Goal: Task Accomplishment & Management: Use online tool/utility

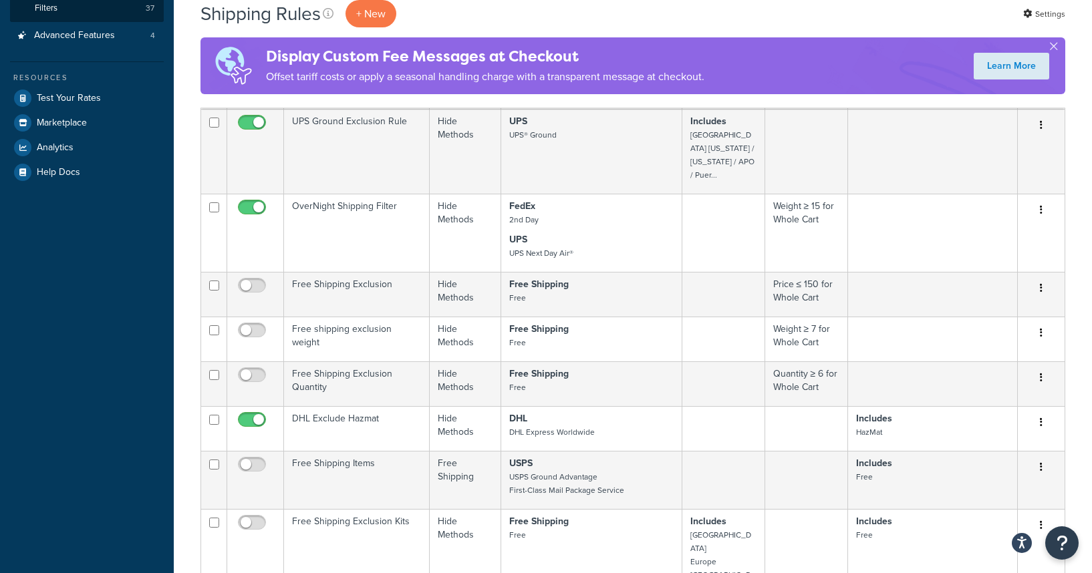
click at [838, 22] on div "Shipping Rules + New Settings" at bounding box center [632, 13] width 865 height 27
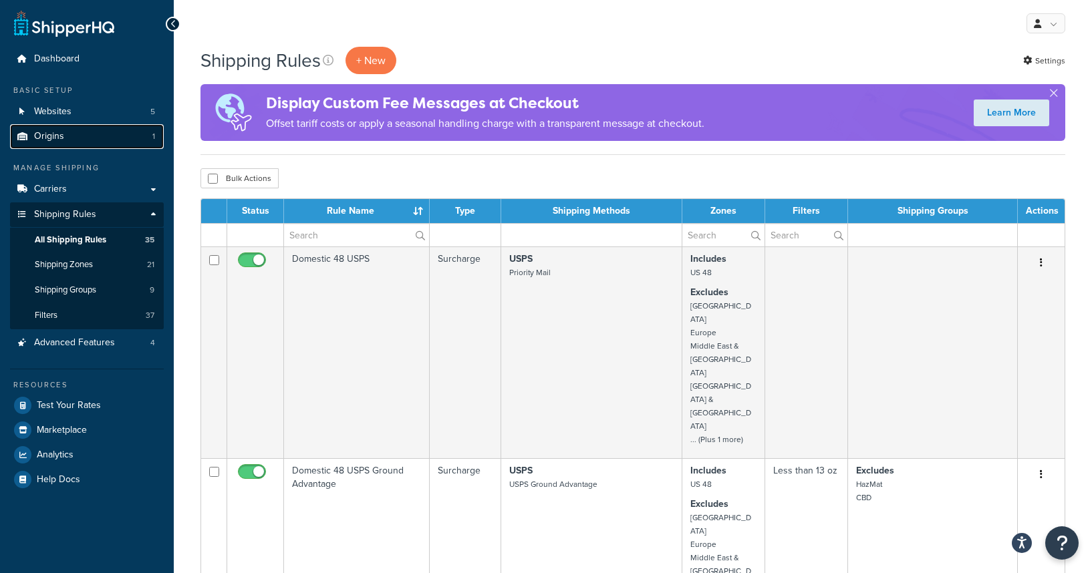
click at [51, 142] on span "Origins" at bounding box center [49, 136] width 30 height 11
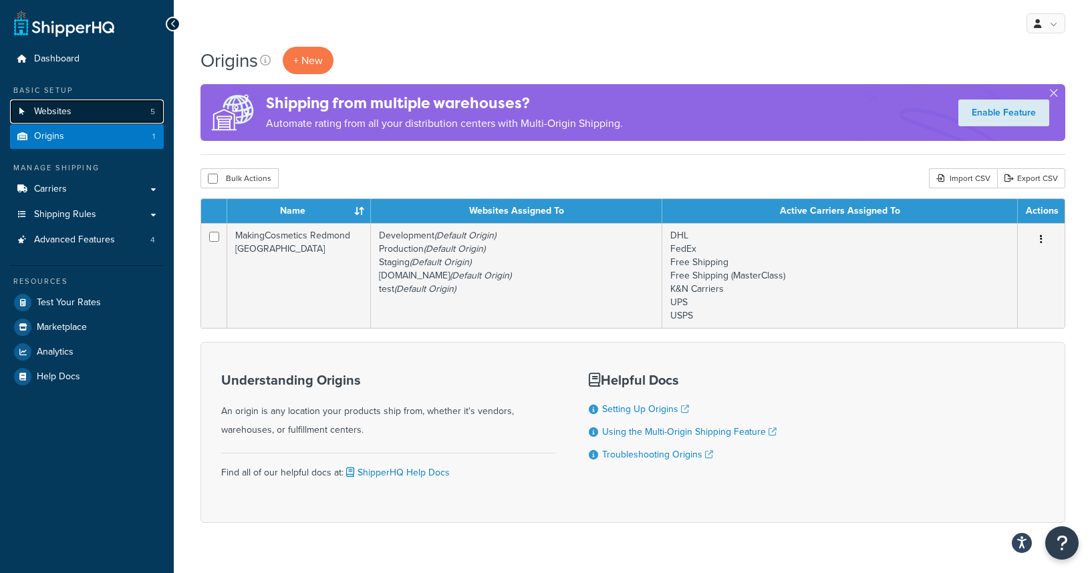
click at [57, 118] on link "Websites 5" at bounding box center [87, 112] width 154 height 25
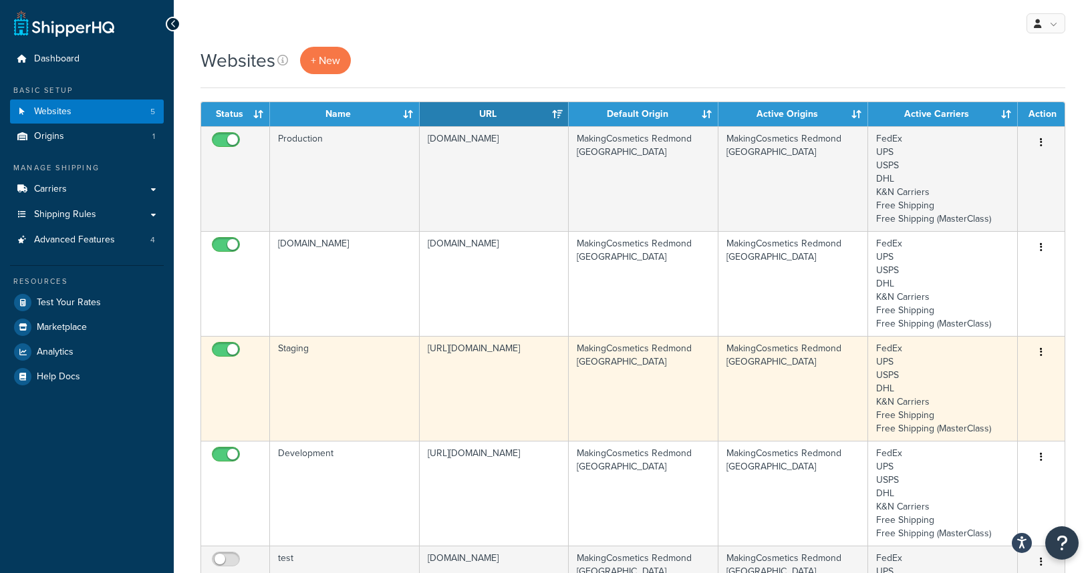
click at [300, 372] on td "Staging" at bounding box center [345, 388] width 150 height 105
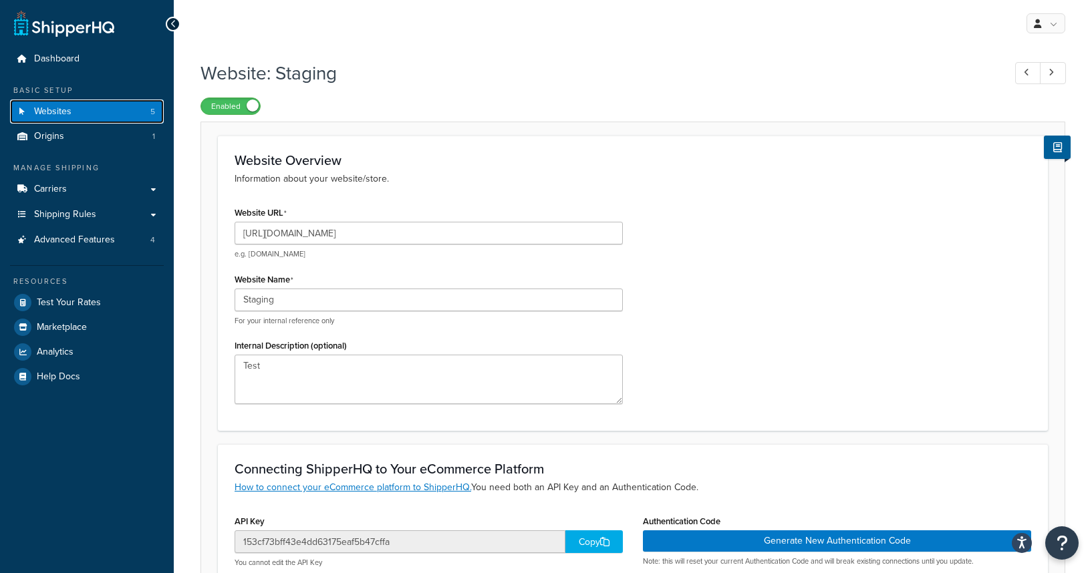
click at [70, 108] on span "Websites" at bounding box center [52, 111] width 37 height 11
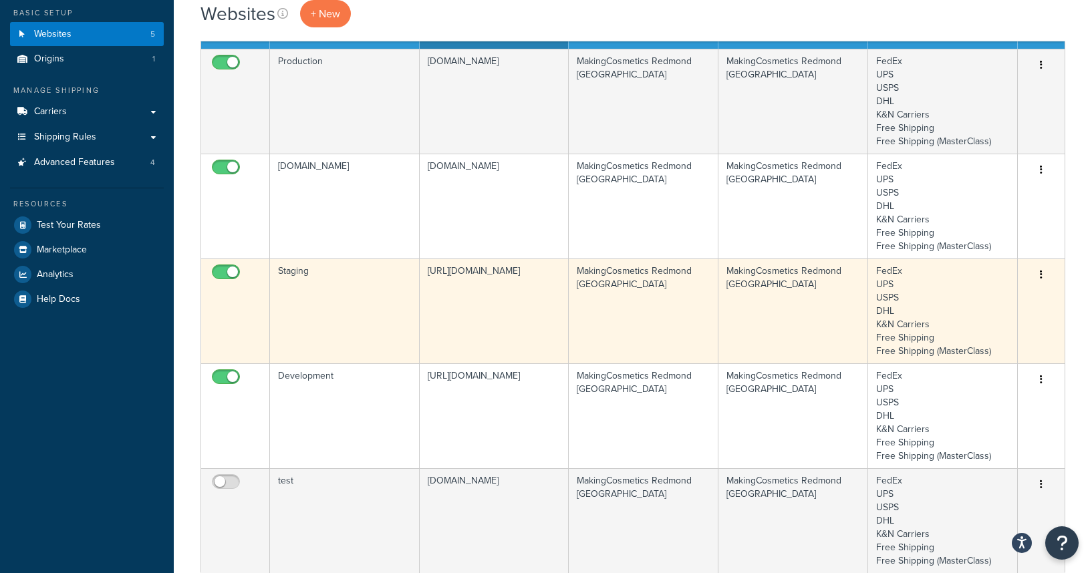
scroll to position [116, 0]
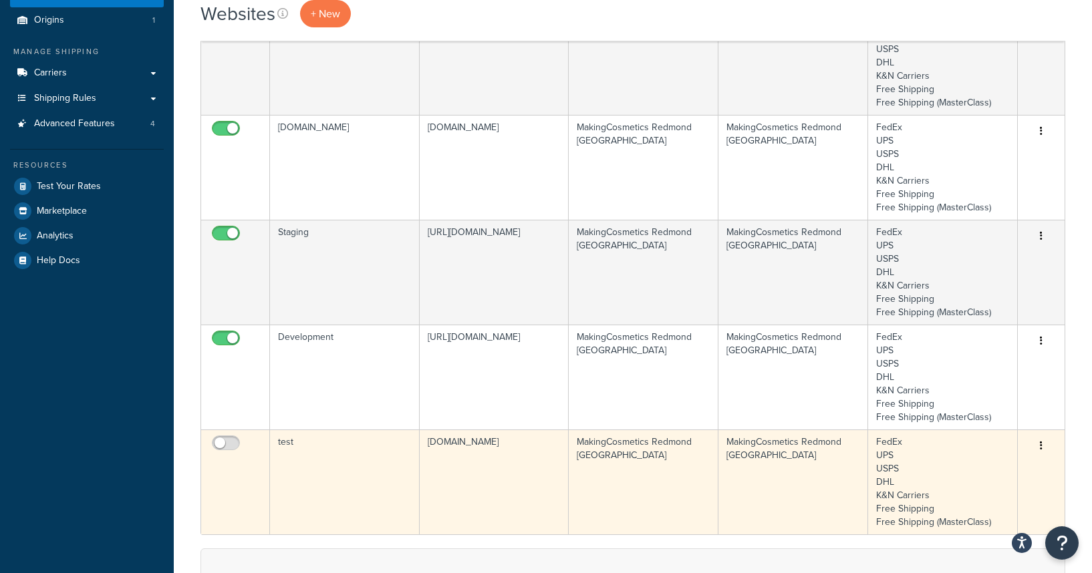
click at [325, 462] on td "test" at bounding box center [345, 482] width 150 height 105
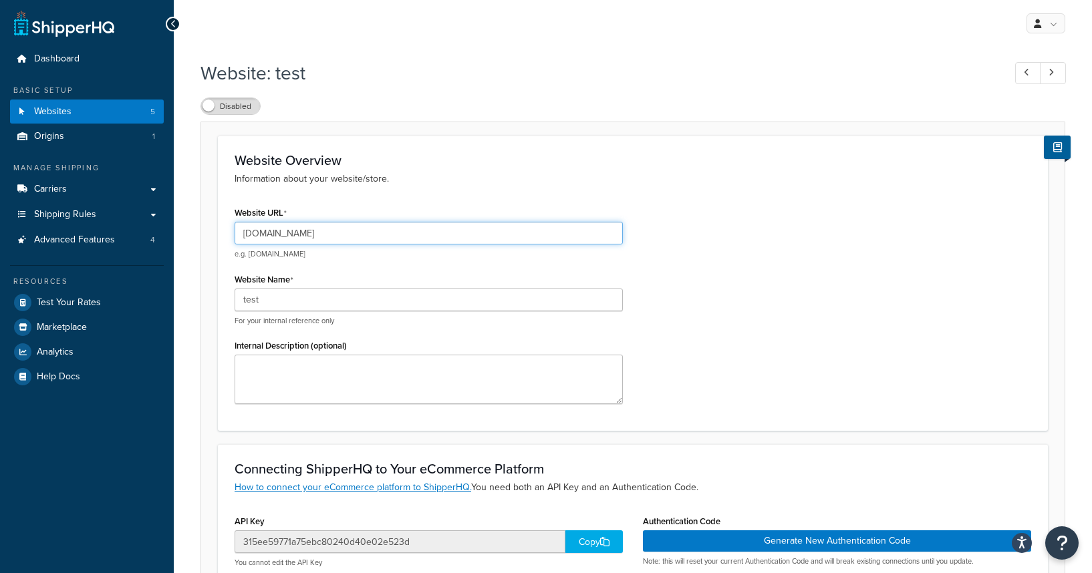
click at [283, 237] on input "bgbg-002.dx.commercecloud.salesforce.com" at bounding box center [429, 233] width 388 height 23
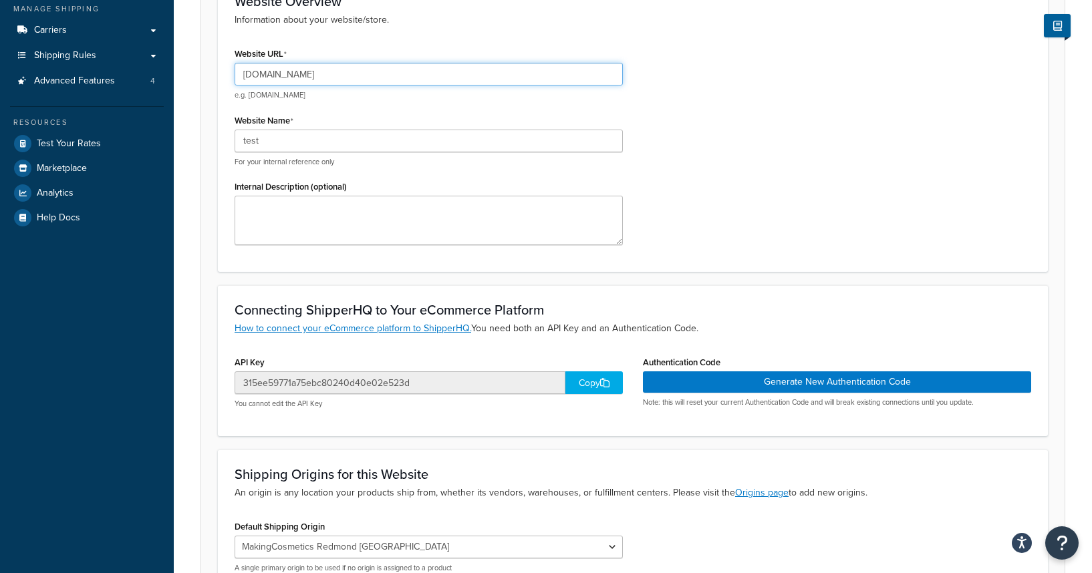
scroll to position [283, 0]
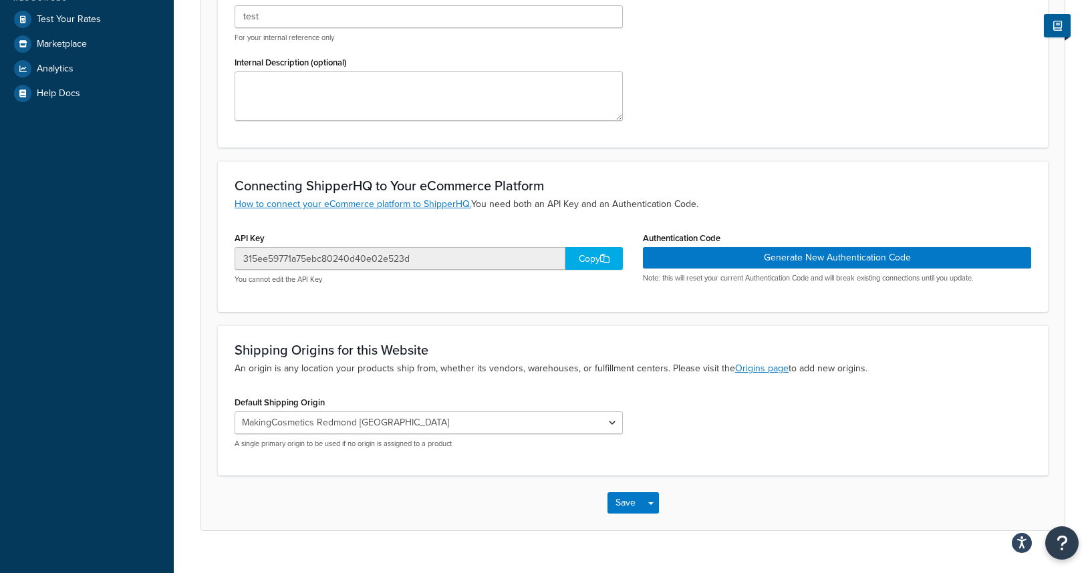
type input "bgbg-003.dx.commercecloud.salesforce.com"
drag, startPoint x: 641, startPoint y: 240, endPoint x: 722, endPoint y: 235, distance: 81.7
click at [722, 235] on div "Authentication Code Generate New Authentication Code Note: this will reset your…" at bounding box center [837, 261] width 408 height 65
copy label "Authentication Code"
click at [704, 299] on div "Connecting ShipperHQ to Your eCommerce Platform How to connect your eCommerce p…" at bounding box center [633, 236] width 830 height 150
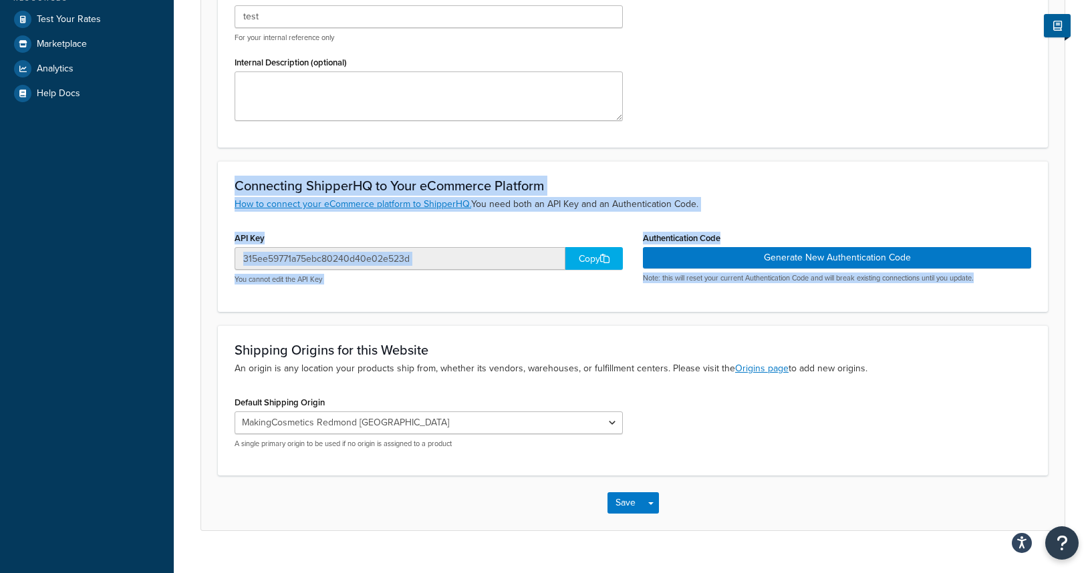
drag, startPoint x: 230, startPoint y: 186, endPoint x: 1049, endPoint y: 304, distance: 827.7
click at [1049, 304] on form "Website Overview Information about your website/store. Website URL bgbg-003.dx.…" at bounding box center [632, 191] width 863 height 678
copy div "Connecting ShipperHQ to Your eCommerce Platform How to connect your eCommerce p…"
click at [496, 268] on input "315ee59771a75ebc80240d40e02e523d" at bounding box center [400, 258] width 331 height 23
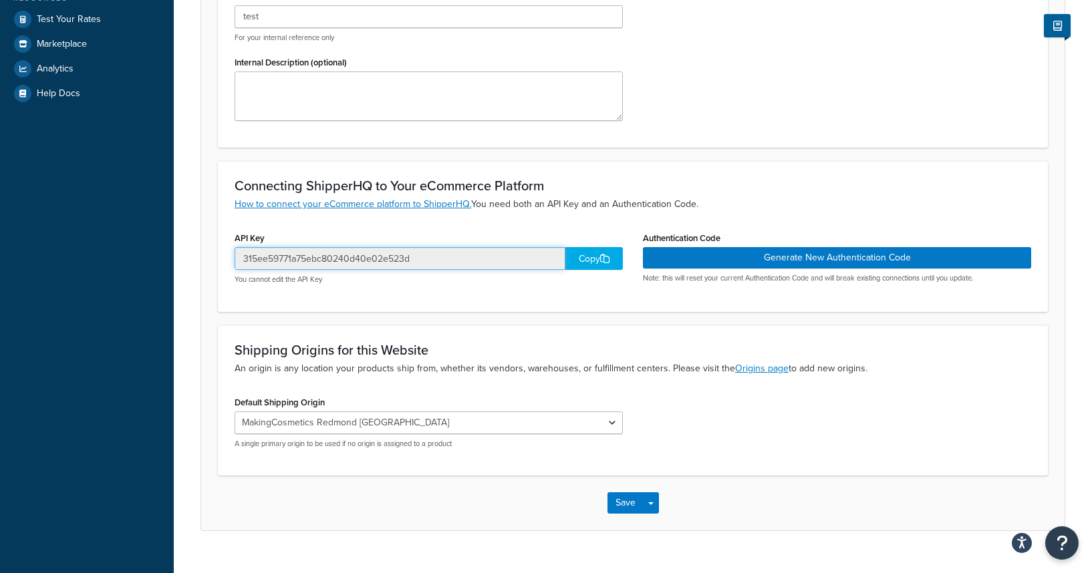
drag, startPoint x: 422, startPoint y: 257, endPoint x: 232, endPoint y: 261, distance: 189.8
click at [232, 261] on div "API Key 315ee59771a75ebc80240d40e02e523d Copy You cannot edit the API Key" at bounding box center [429, 262] width 408 height 66
click at [573, 265] on div "Copy" at bounding box center [593, 258] width 57 height 23
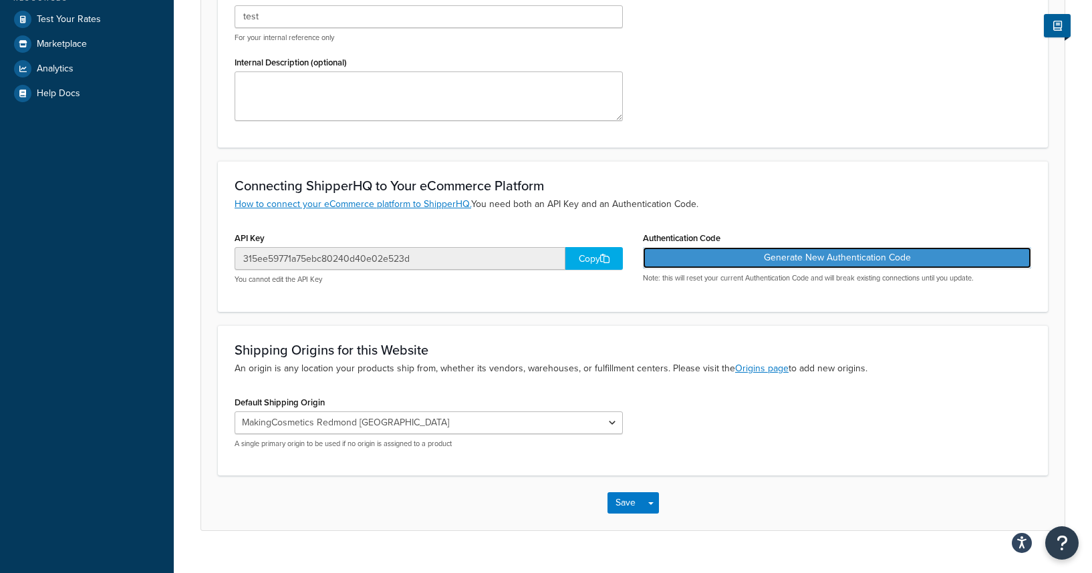
click at [738, 267] on button "Generate New Authentication Code" at bounding box center [837, 257] width 388 height 21
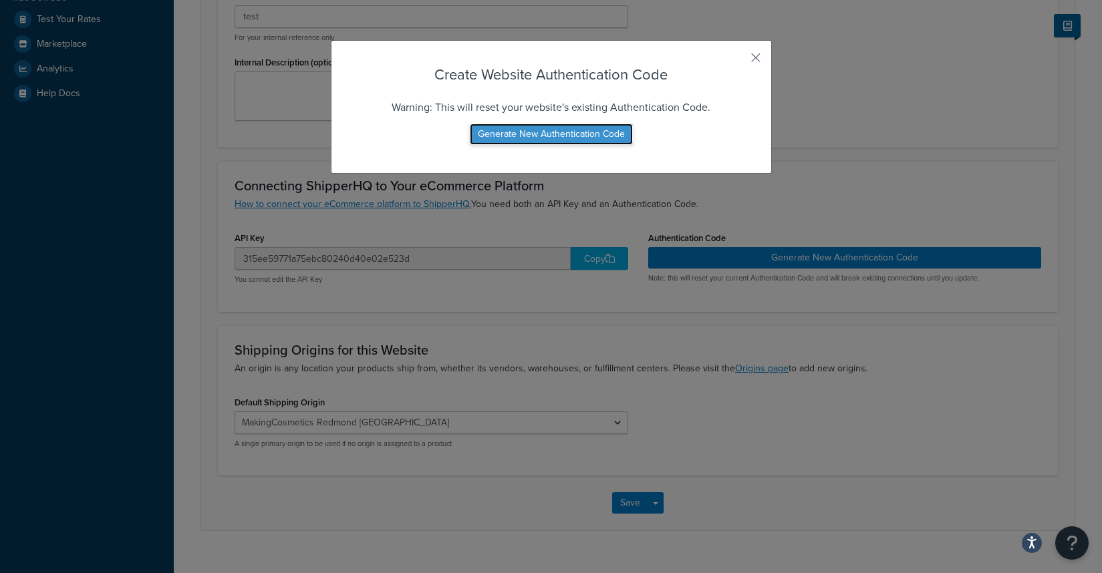
click at [619, 140] on button "Generate New Authentication Code" at bounding box center [551, 134] width 163 height 21
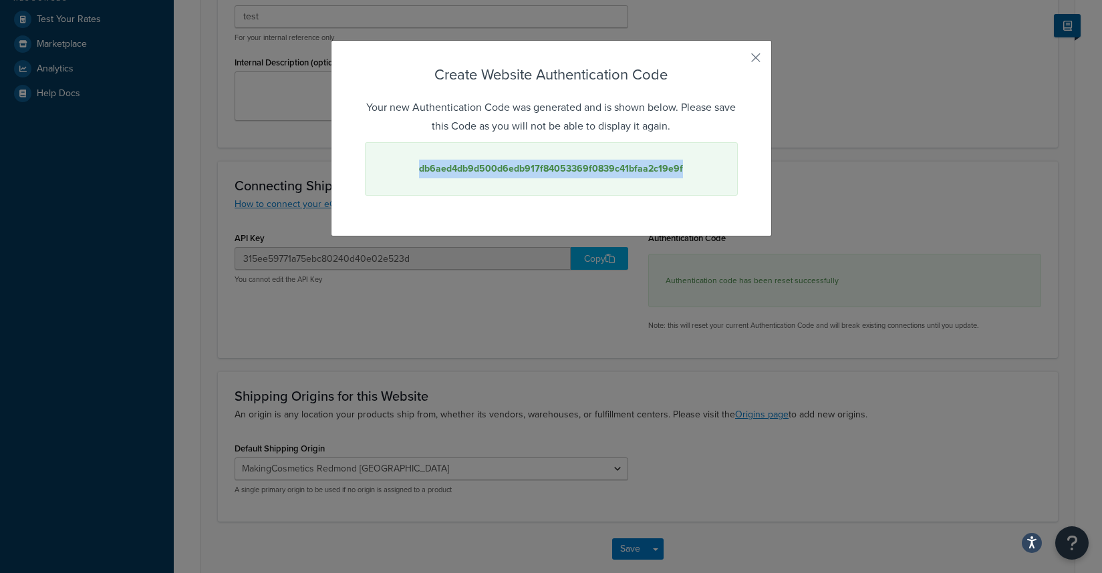
drag, startPoint x: 681, startPoint y: 169, endPoint x: 402, endPoint y: 174, distance: 278.7
click at [402, 174] on div "db6aed4db9d500d6edb917f84053369f0839c41bfaa2c19e9f" at bounding box center [551, 168] width 373 height 53
copy strong "db6aed4db9d500d6edb917f84053369f0839c41bfaa2c19e9f"
click at [738, 61] on button "button" at bounding box center [735, 62] width 3 height 3
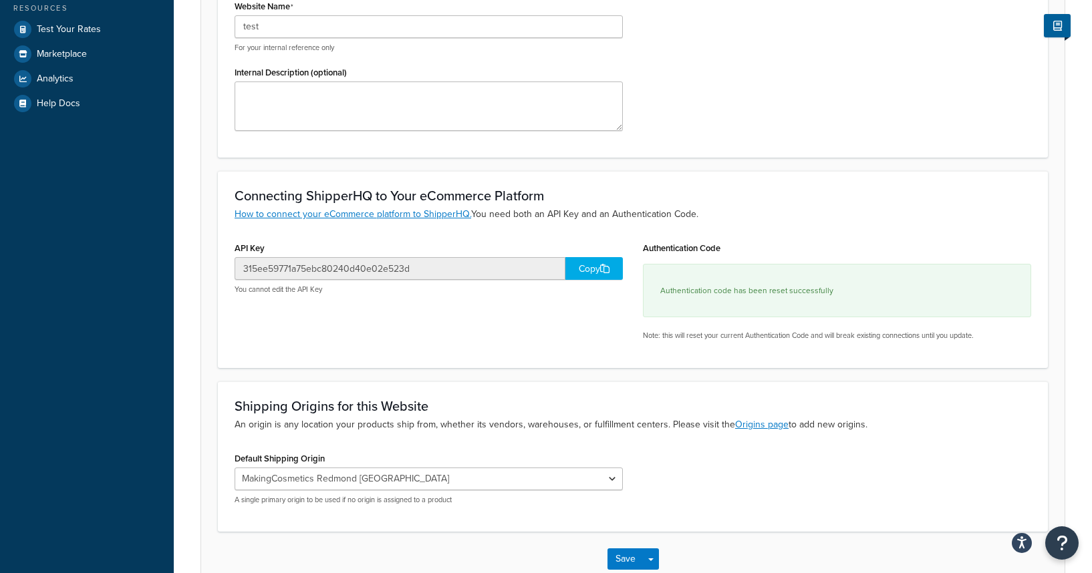
scroll to position [355, 0]
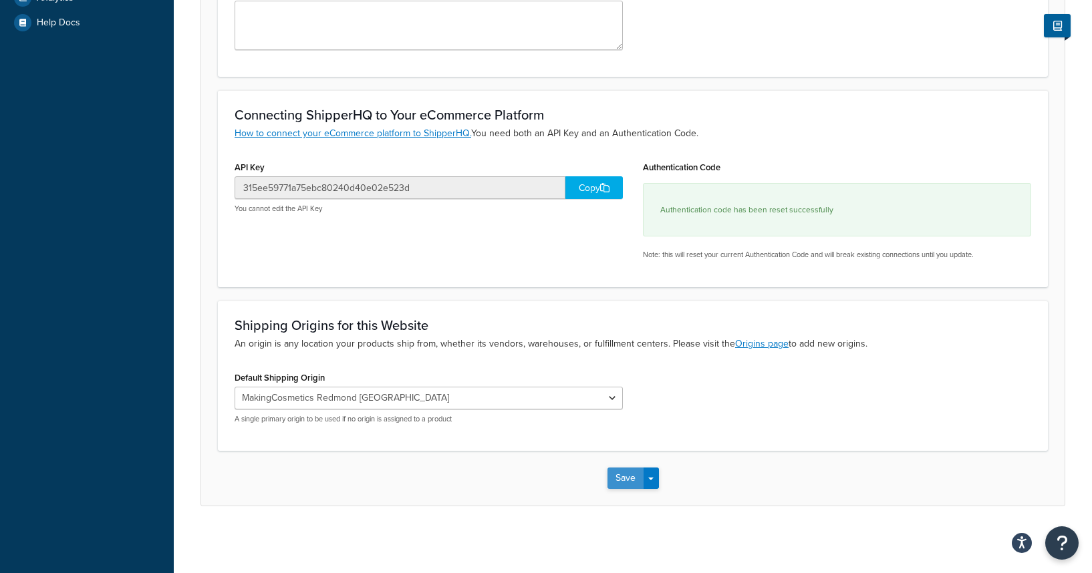
click at [621, 474] on button "Save" at bounding box center [625, 478] width 36 height 21
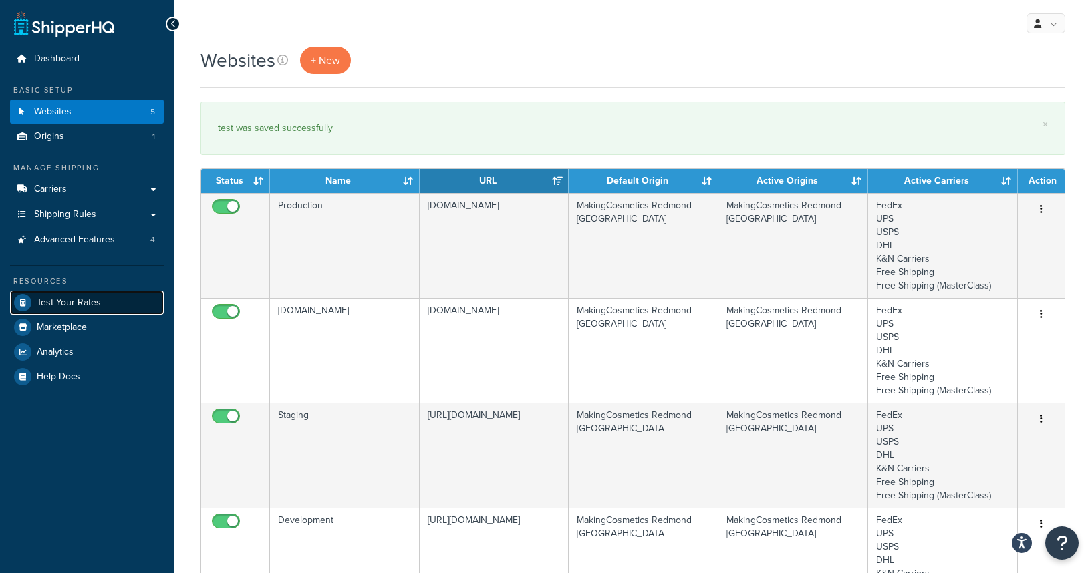
click at [81, 299] on span "Test Your Rates" at bounding box center [69, 302] width 64 height 11
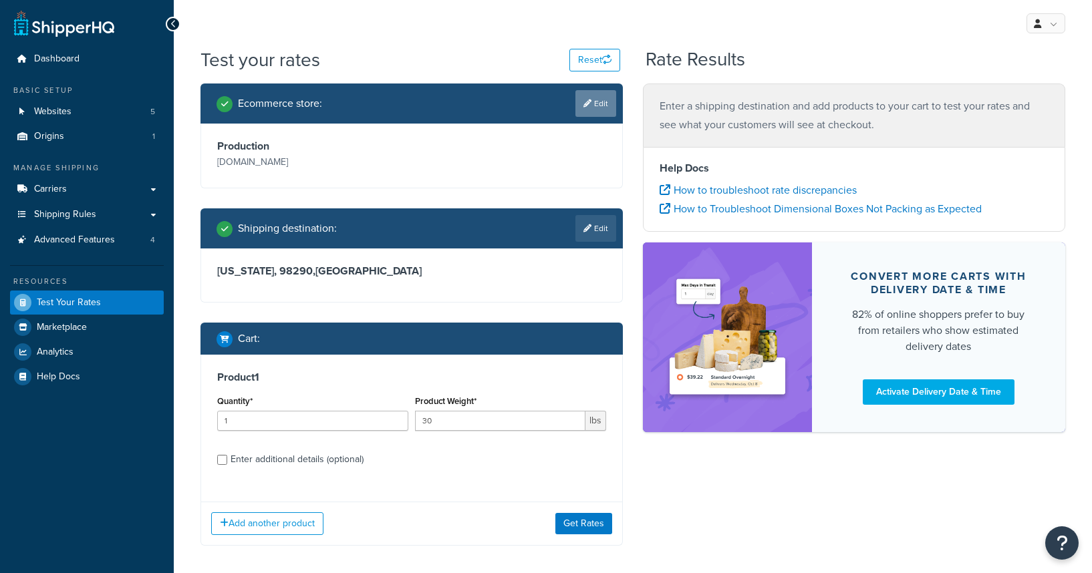
click at [581, 104] on link "Edit" at bounding box center [595, 103] width 41 height 27
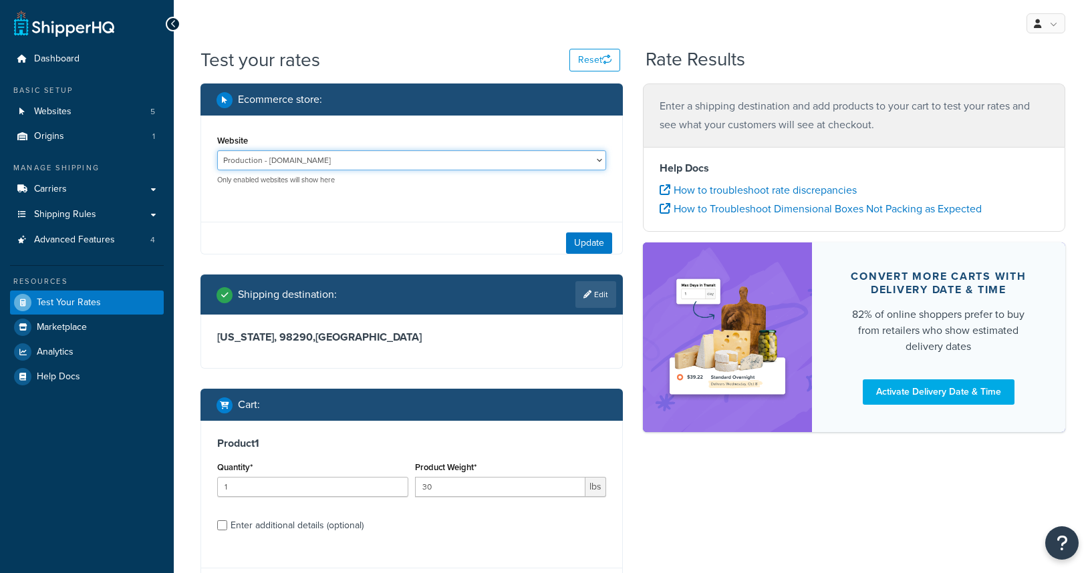
click at [289, 153] on select "Development - https://development-na01-makingcosmetics.demandware.net/s/makingc…" at bounding box center [411, 160] width 389 height 20
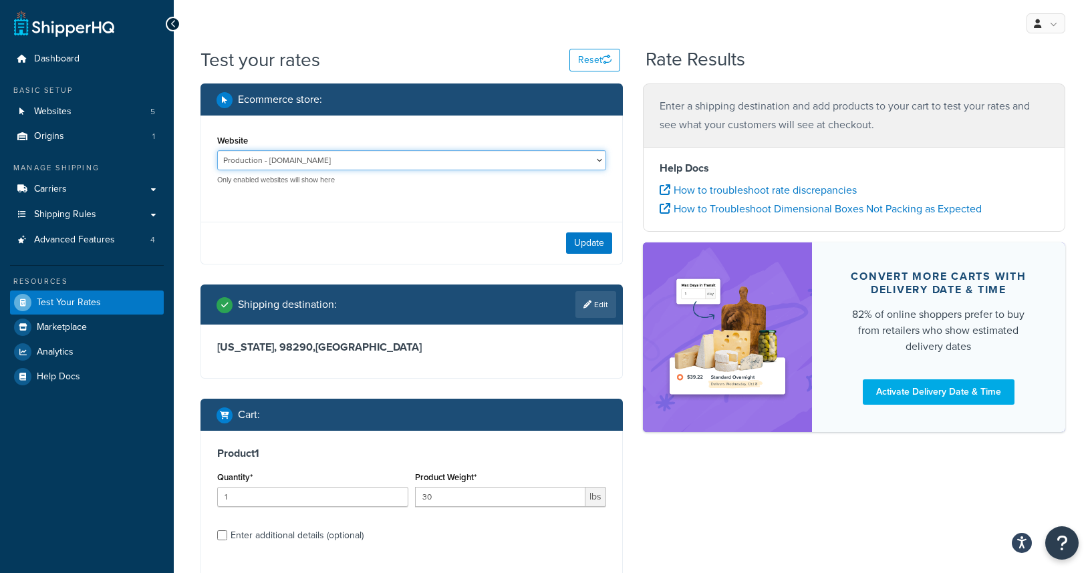
select select "0a6dd13a85de983de85292bb80eb6f6d"
click at [217, 150] on select "Development - https://development-na01-makingcosmetics.demandware.net/s/makingc…" at bounding box center [411, 160] width 389 height 20
click at [577, 244] on button "Update" at bounding box center [589, 243] width 46 height 21
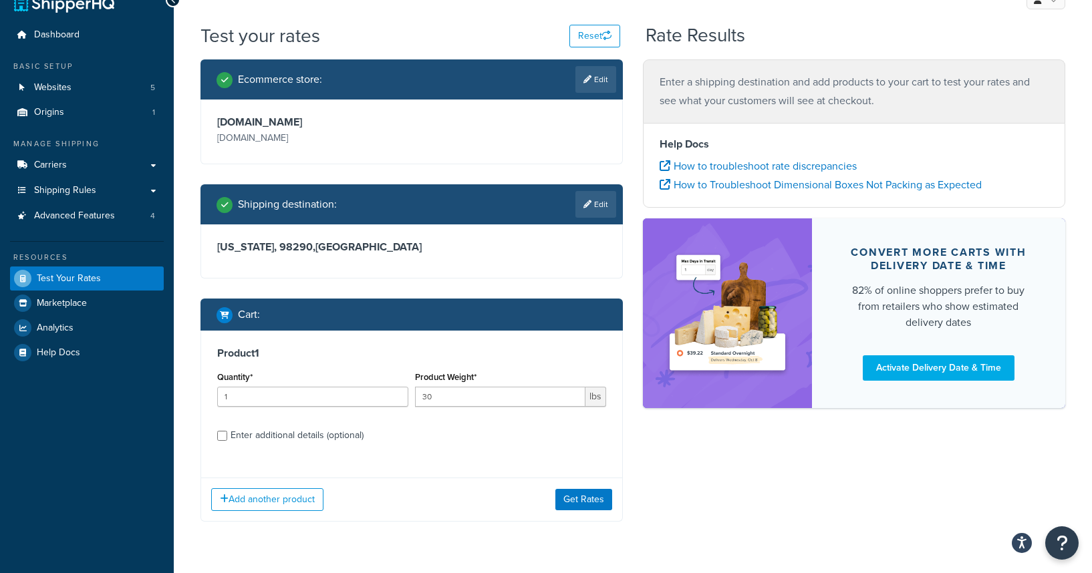
scroll to position [25, 0]
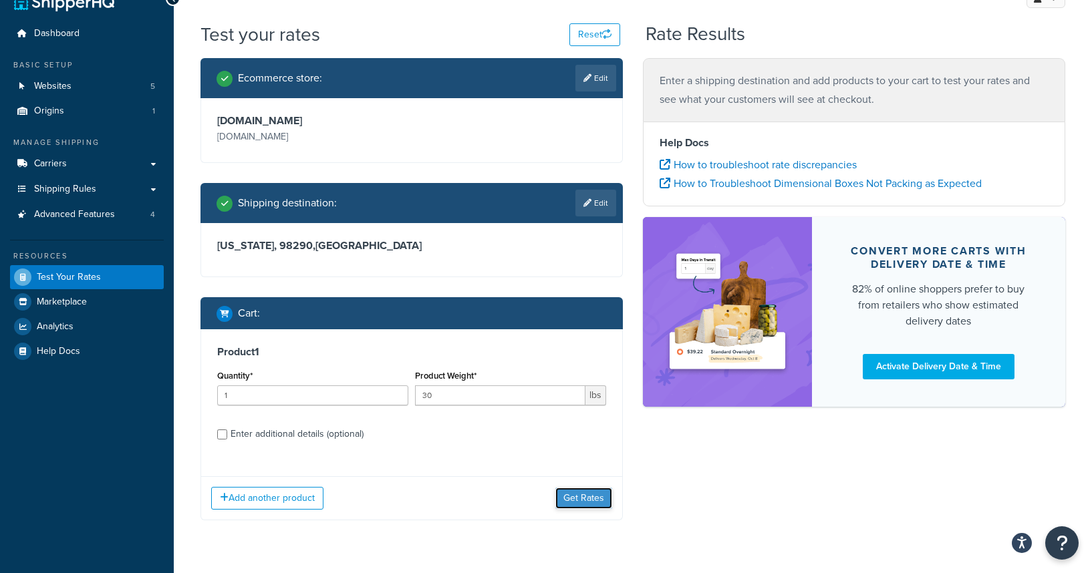
click at [579, 494] on button "Get Rates" at bounding box center [583, 498] width 57 height 21
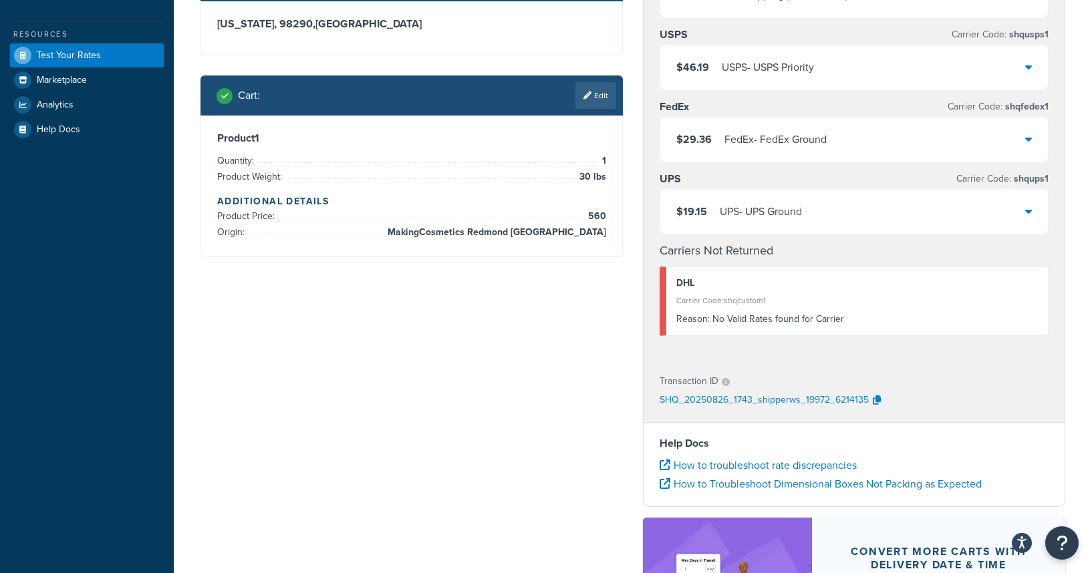
scroll to position [0, 0]
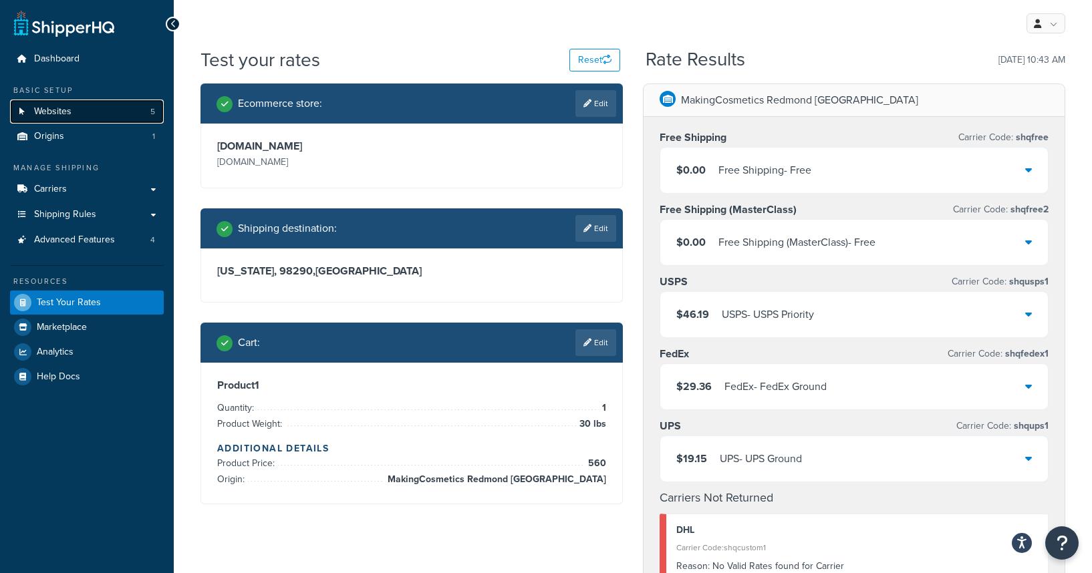
click at [115, 111] on link "Websites 5" at bounding box center [87, 112] width 154 height 25
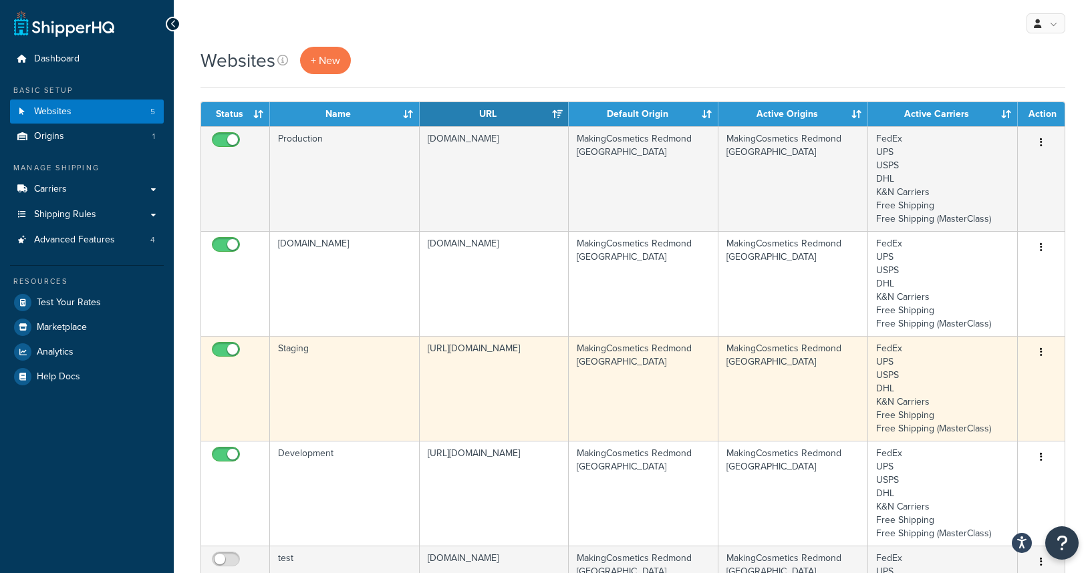
scroll to position [111, 0]
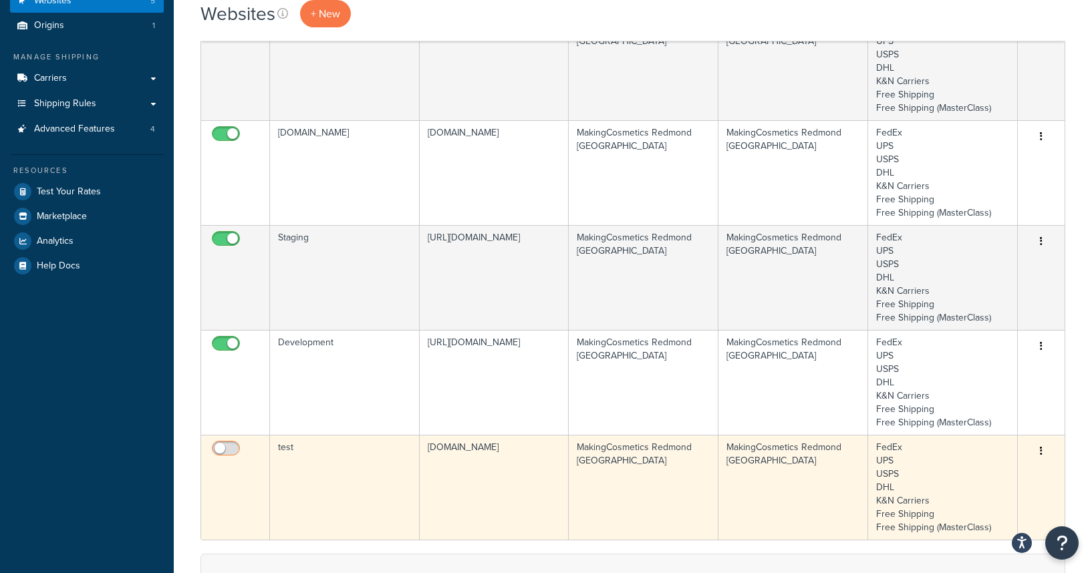
click at [219, 451] on input "checkbox" at bounding box center [227, 452] width 37 height 17
checkbox input "true"
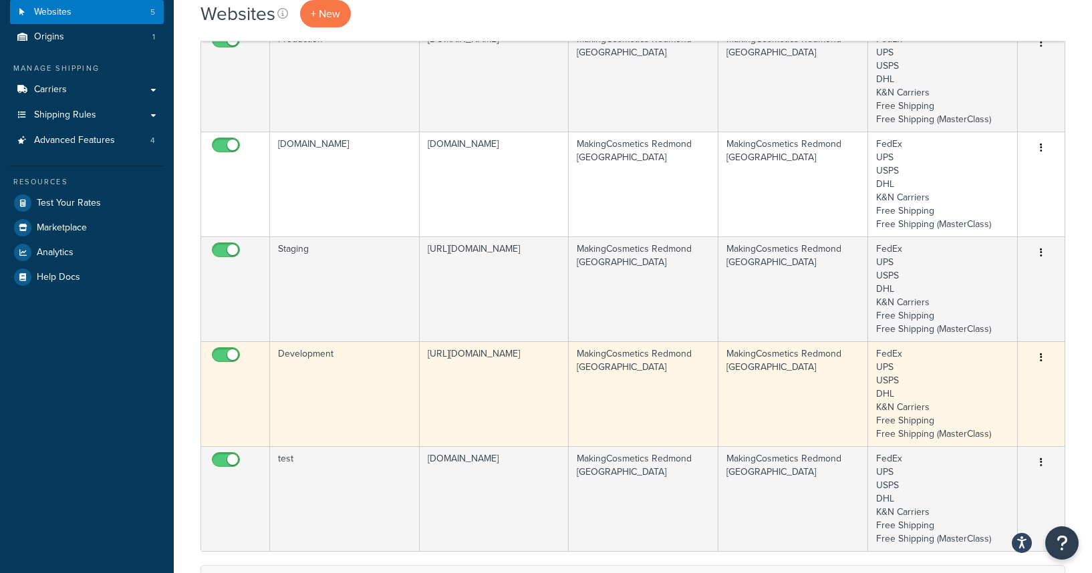
scroll to position [0, 0]
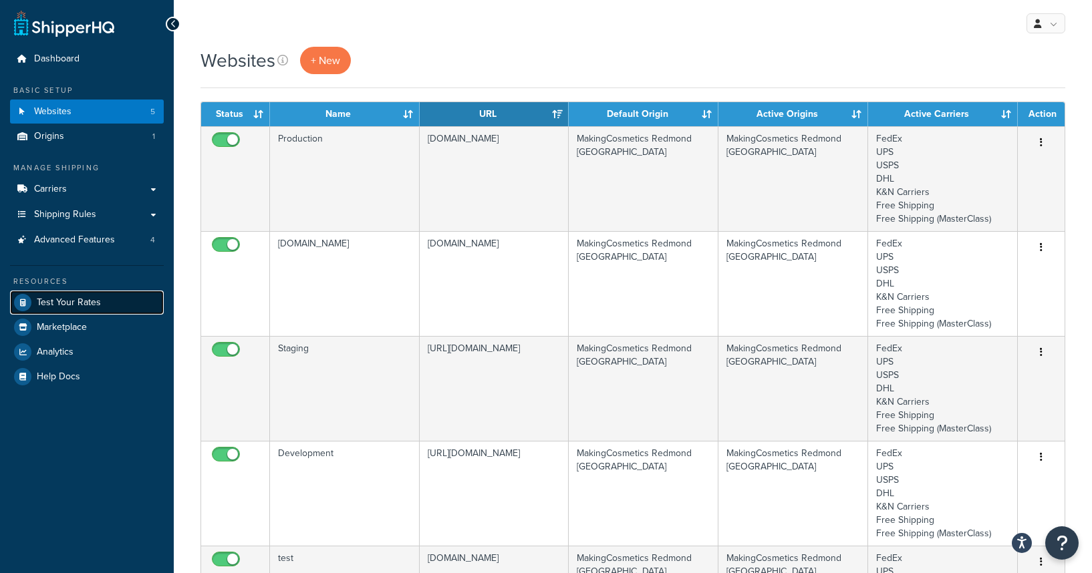
click at [56, 303] on span "Test Your Rates" at bounding box center [69, 302] width 64 height 11
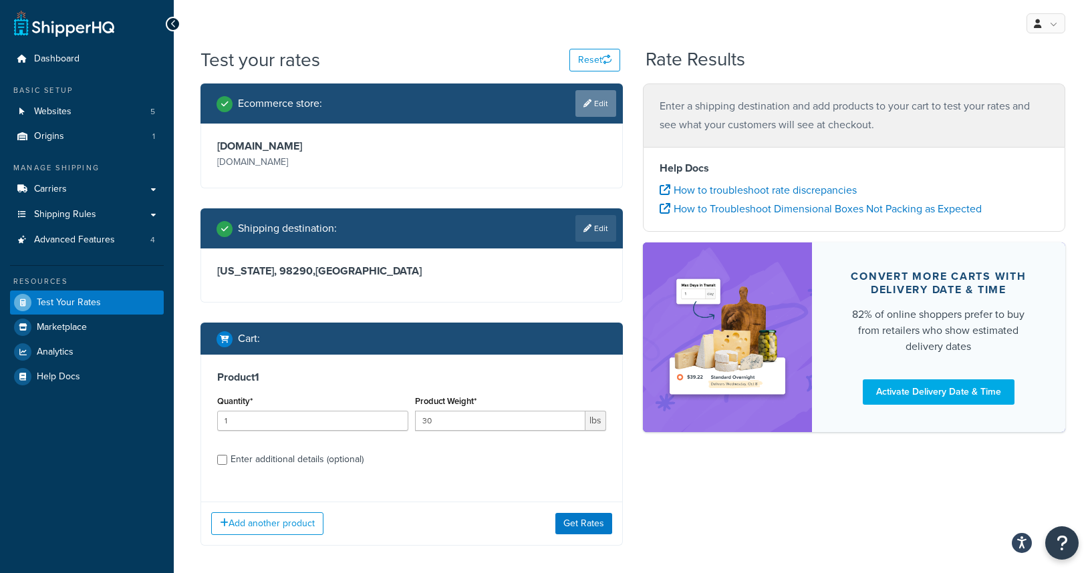
click at [592, 102] on link "Edit" at bounding box center [595, 103] width 41 height 27
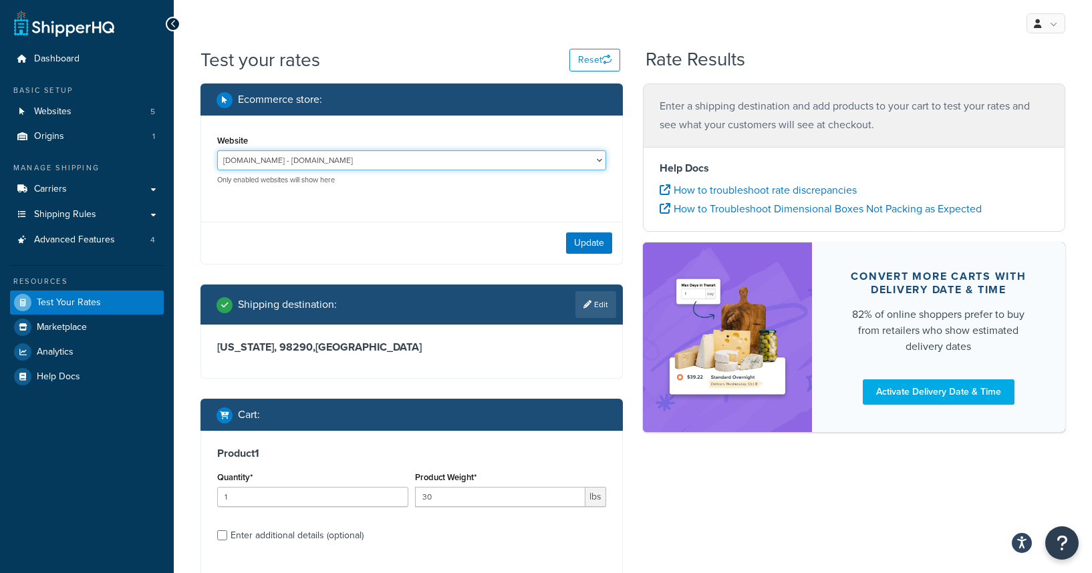
click at [504, 161] on select "Development - [URL][DOMAIN_NAME] [DOMAIN_NAME] - [DOMAIN_NAME] Production - [DO…" at bounding box center [411, 160] width 389 height 20
click at [363, 157] on select "Development - https://development-na01-makingcosmetics.demandware.net/s/makingc…" at bounding box center [411, 160] width 389 height 20
select select "315ee59771a75ebc80240d40e02e523d"
click at [217, 150] on select "Development - https://development-na01-makingcosmetics.demandware.net/s/makingc…" at bounding box center [411, 160] width 389 height 20
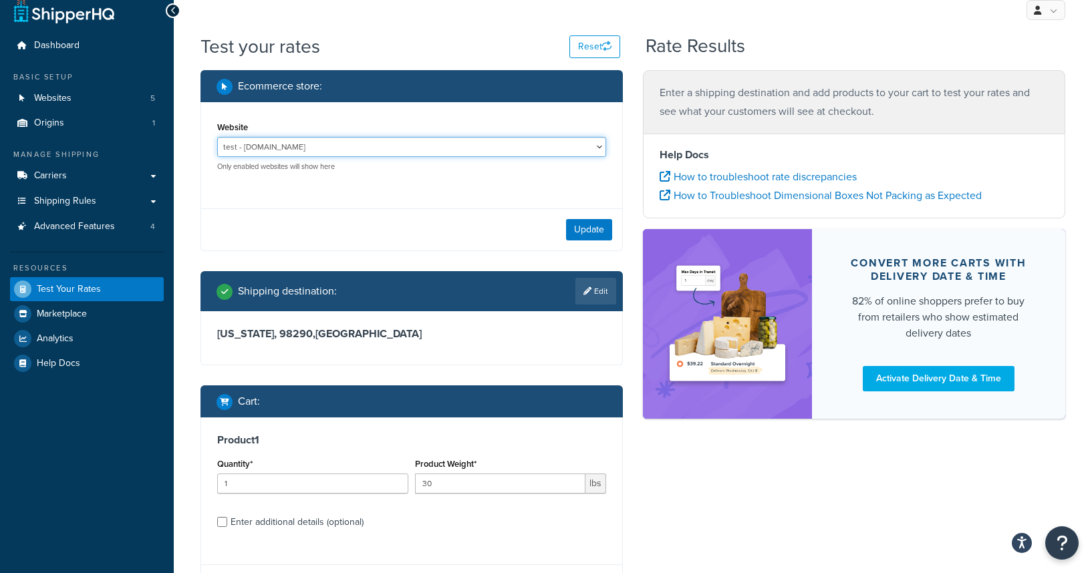
scroll to position [29, 0]
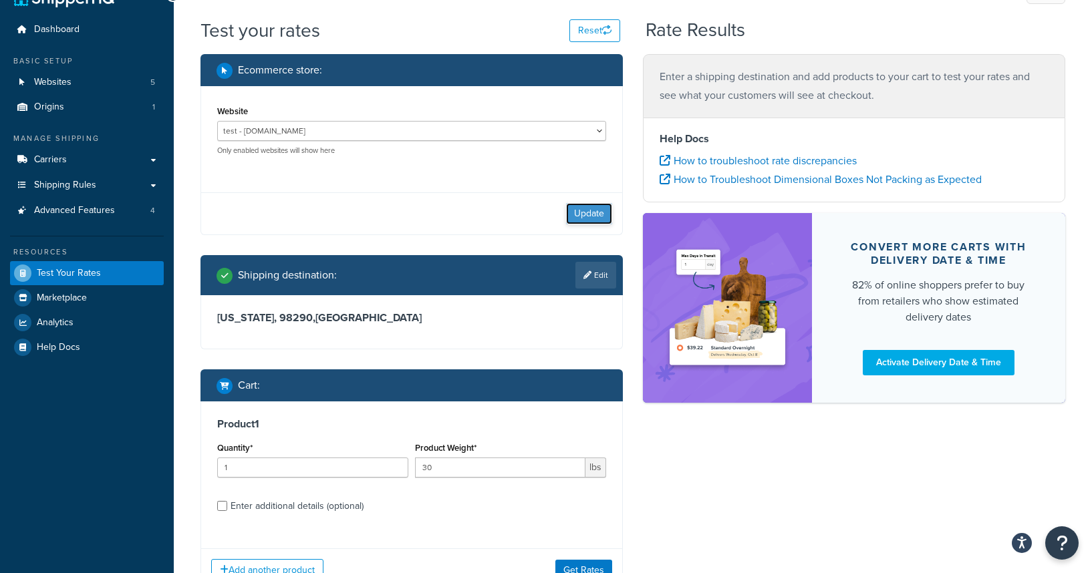
click at [580, 220] on button "Update" at bounding box center [589, 213] width 46 height 21
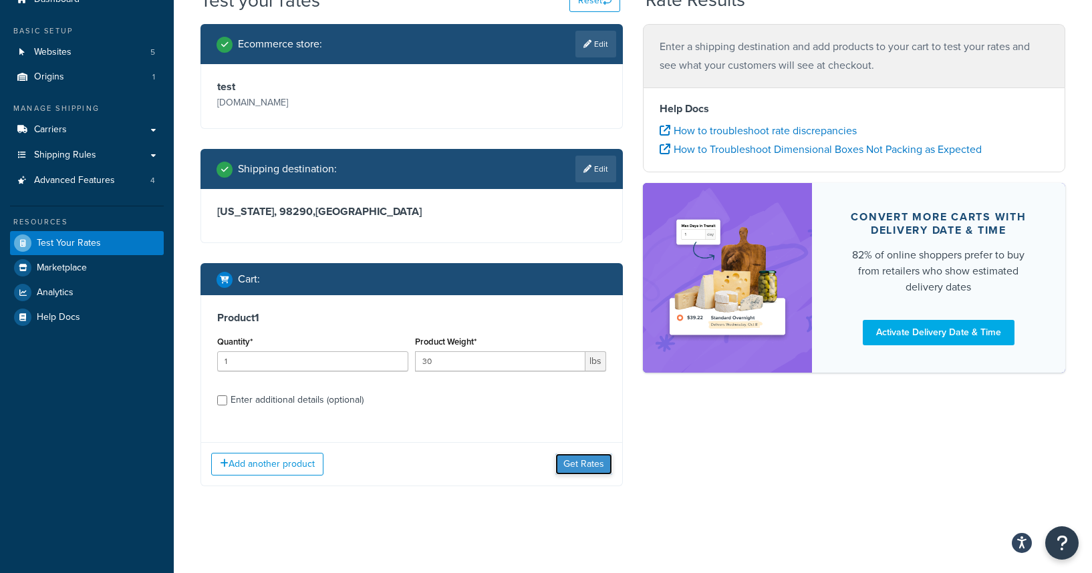
click at [575, 464] on button "Get Rates" at bounding box center [583, 464] width 57 height 21
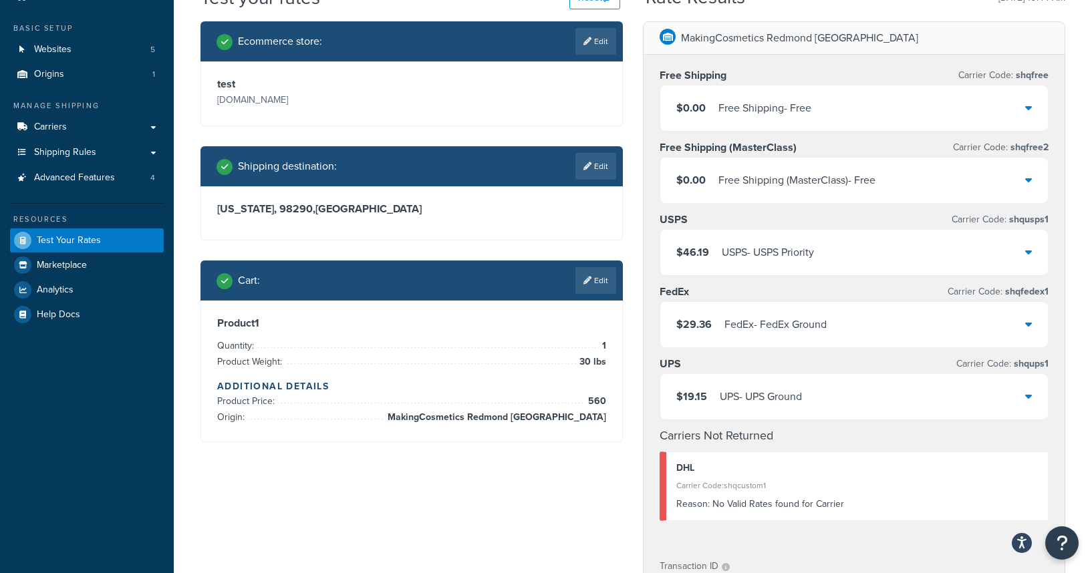
scroll to position [0, 0]
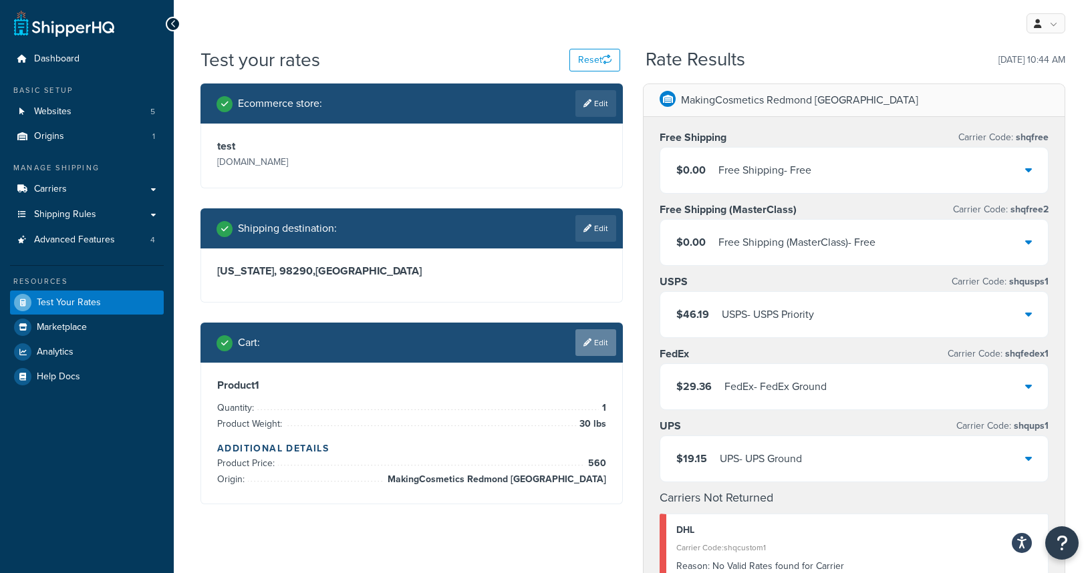
click at [605, 353] on link "Edit" at bounding box center [595, 342] width 41 height 27
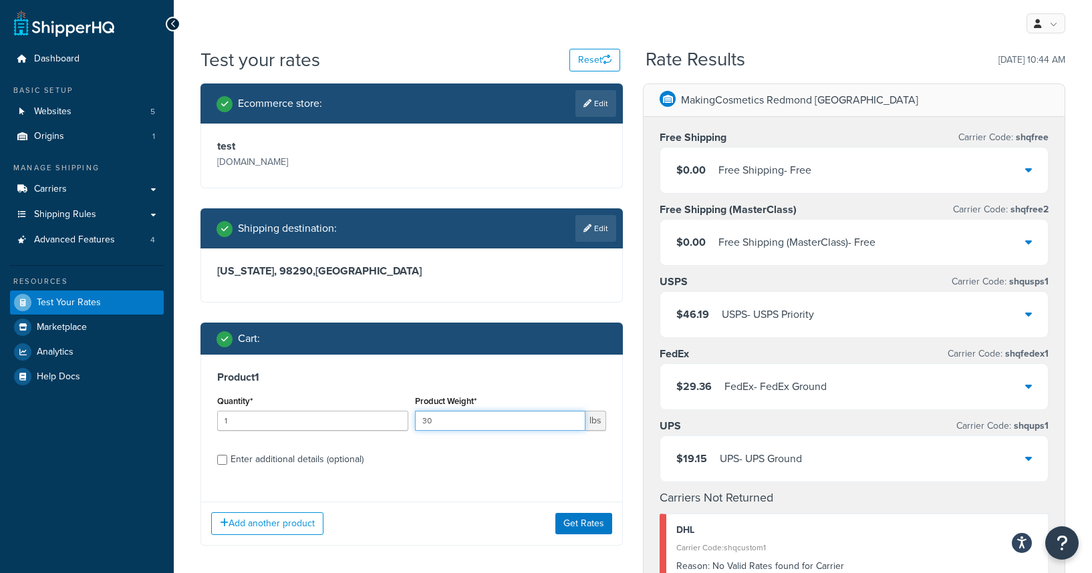
drag, startPoint x: 470, startPoint y: 422, endPoint x: 396, endPoint y: 418, distance: 74.2
click at [398, 418] on div "Quantity* 1 Product Weight* 30 lbs" at bounding box center [412, 416] width 396 height 49
click at [398, 418] on input "2" at bounding box center [312, 421] width 191 height 20
click at [396, 418] on input "3" at bounding box center [312, 421] width 191 height 20
type input "3"
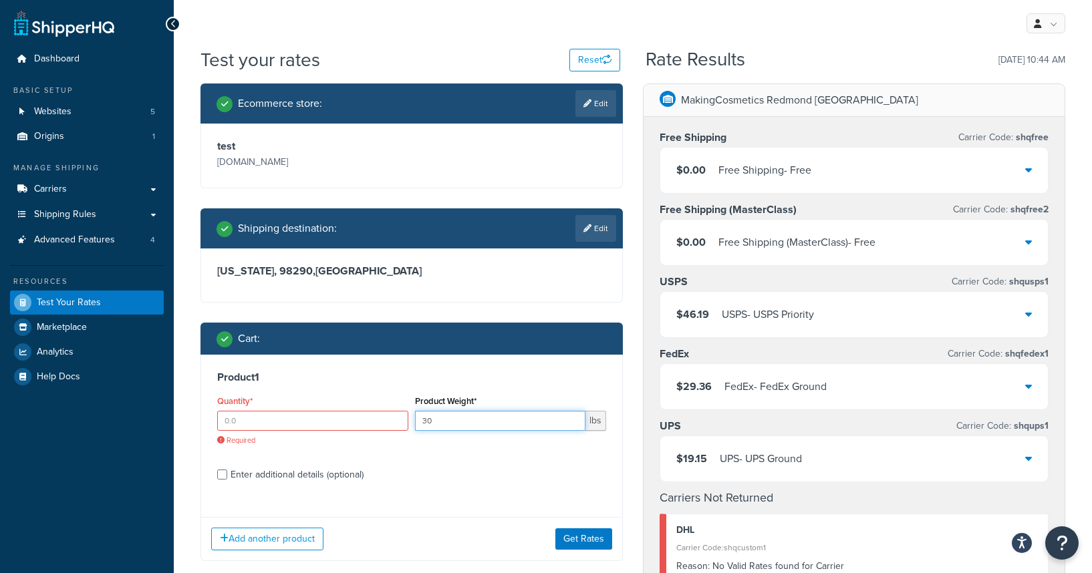
drag, startPoint x: 488, startPoint y: 417, endPoint x: 404, endPoint y: 412, distance: 85.0
click at [404, 412] on div "Quantity* Required Product Weight* 30 lbs" at bounding box center [412, 423] width 396 height 63
type input "1"
click at [307, 428] on input "Quantity*" at bounding box center [312, 421] width 191 height 20
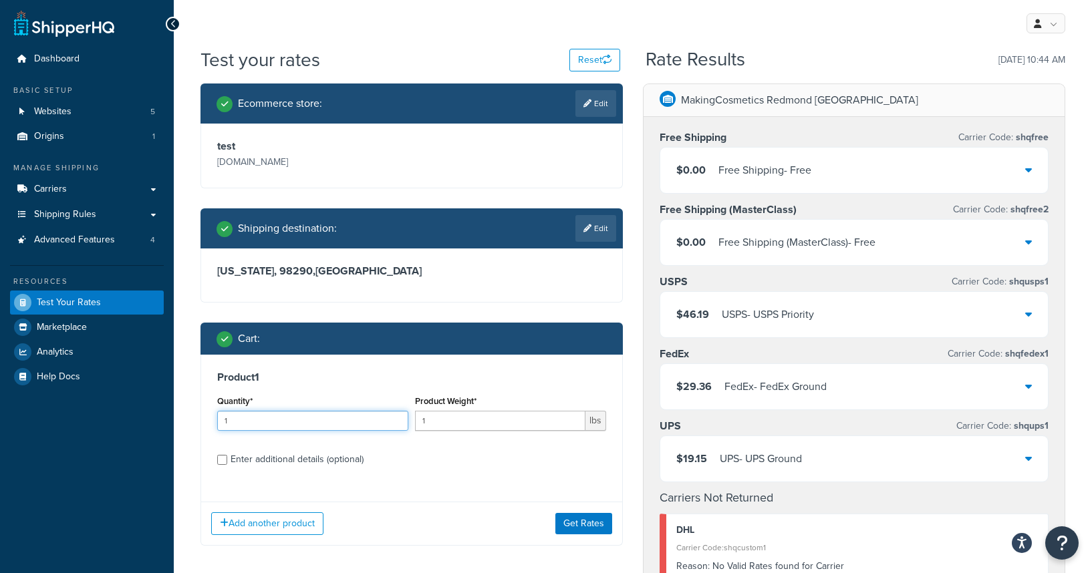
type input "1"
click at [394, 465] on label "Enter additional details (optional)" at bounding box center [419, 458] width 376 height 21
click at [227, 465] on input "Enter additional details (optional)" at bounding box center [222, 460] width 10 height 10
checkbox input "true"
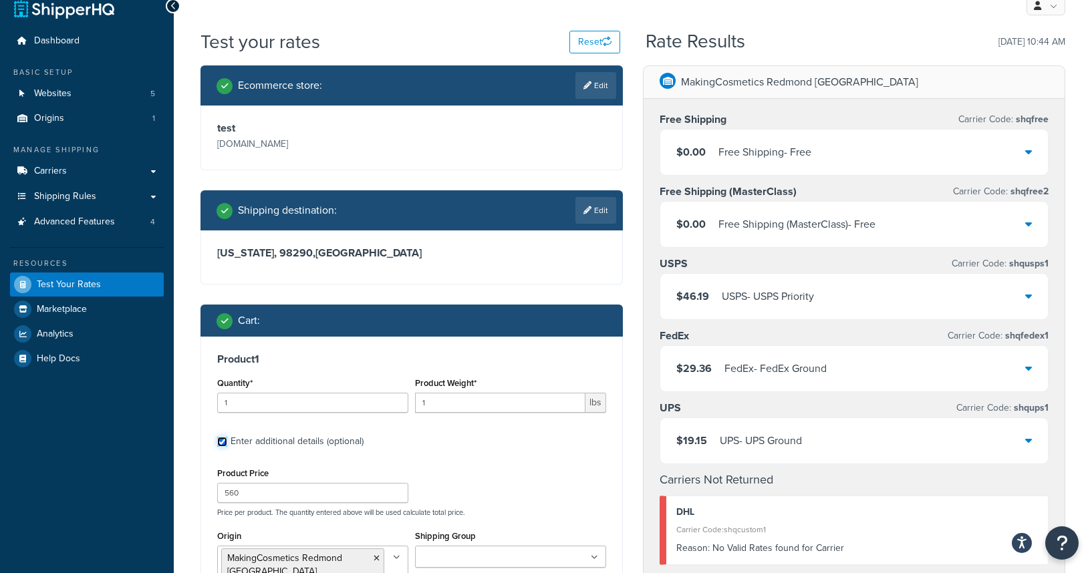
scroll to position [29, 0]
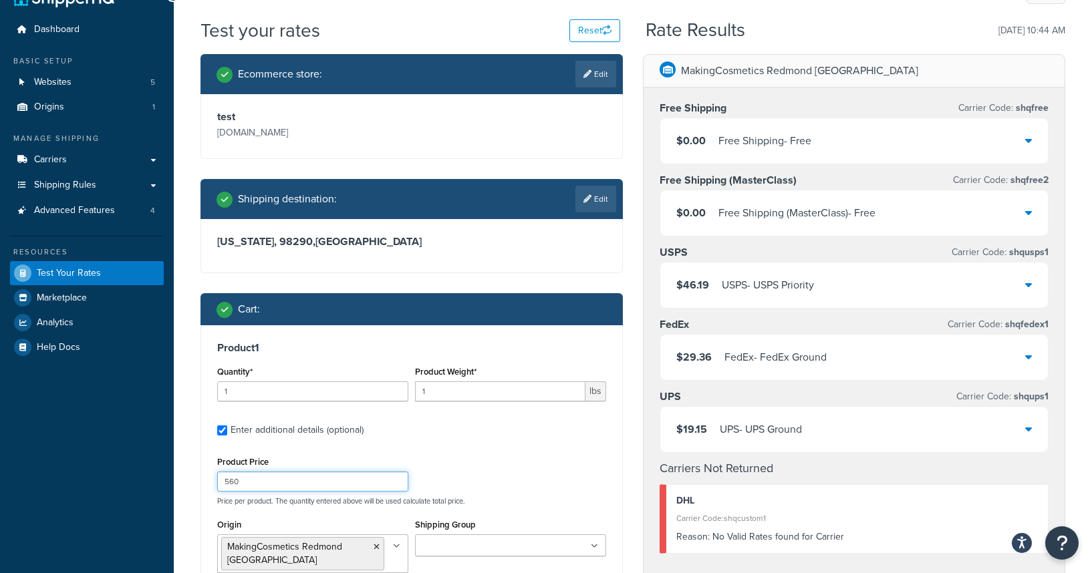
drag, startPoint x: 263, startPoint y: 486, endPoint x: 156, endPoint y: 486, distance: 106.2
click at [156, 486] on div "Dashboard Basic Setup Websites 5 Origins 1 Manage Shipping Carriers Carriers Al…" at bounding box center [546, 488] width 1092 height 1035
type input "25"
click at [541, 466] on div "Product Price 25 Price per product. The quantity entered above will be used cal…" at bounding box center [412, 479] width 396 height 53
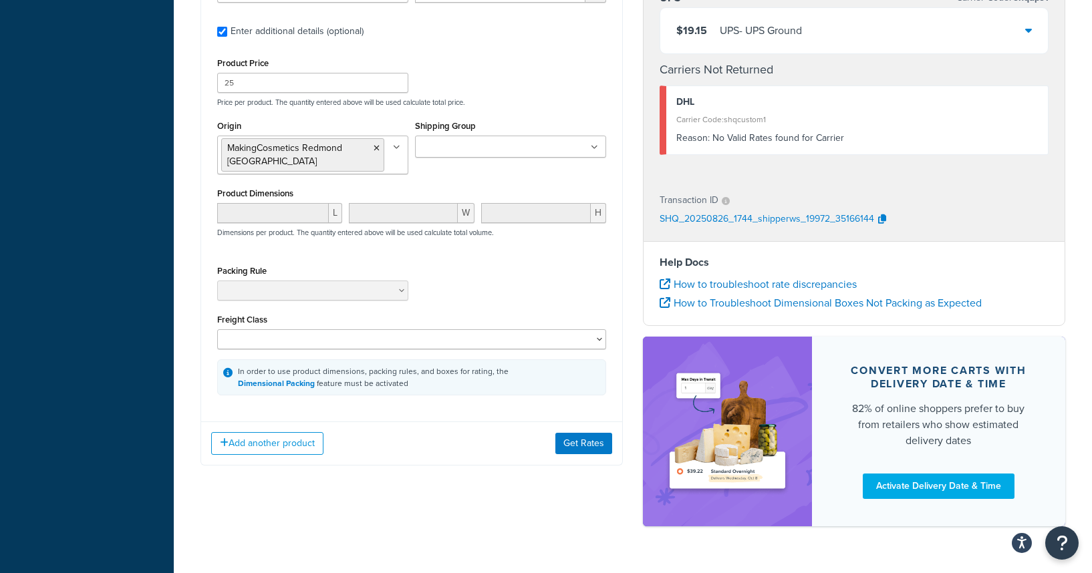
scroll to position [438, 0]
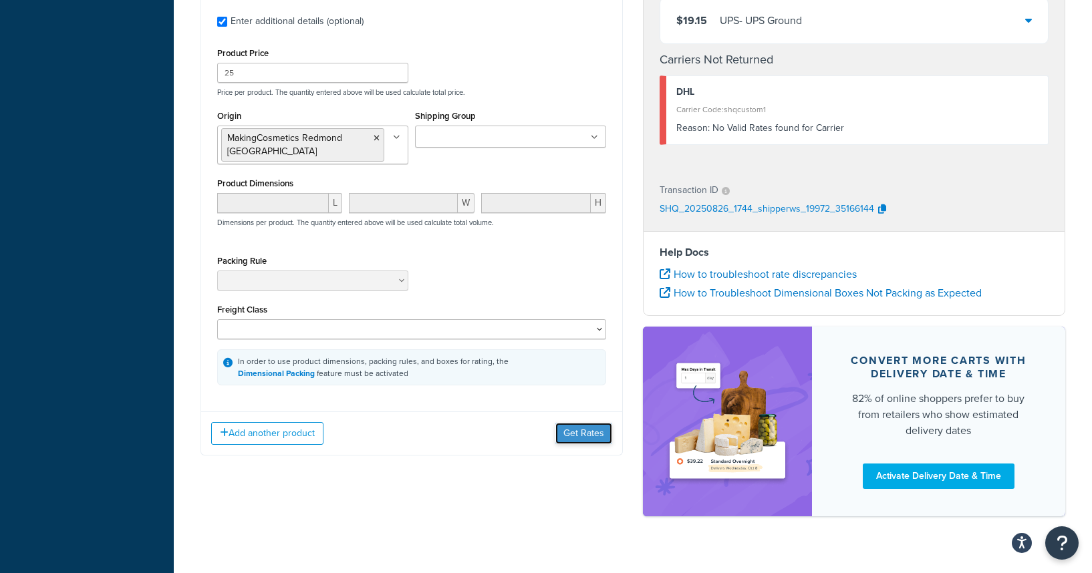
click at [585, 423] on button "Get Rates" at bounding box center [583, 433] width 57 height 21
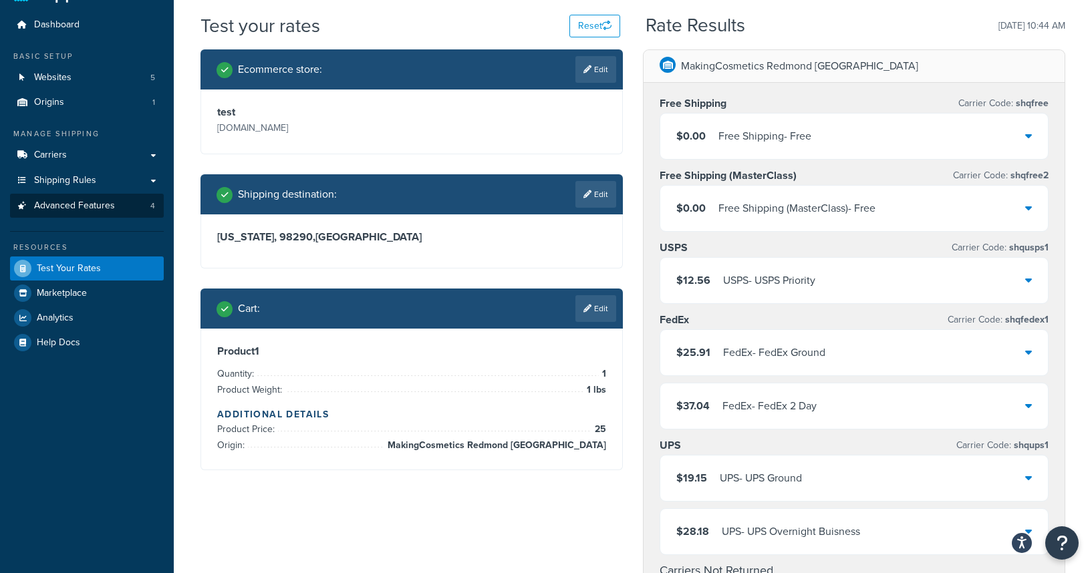
scroll to position [0, 0]
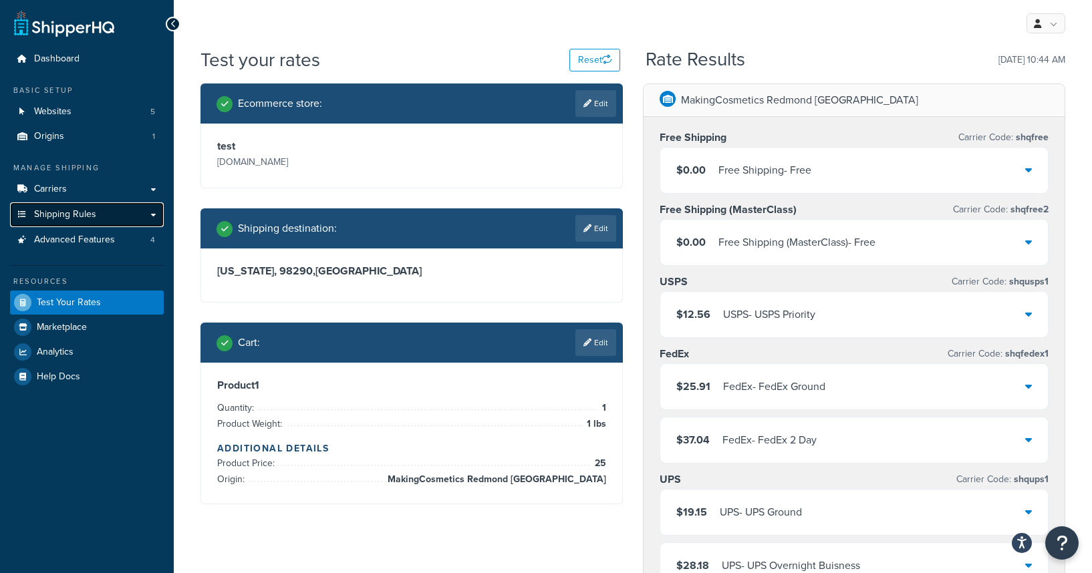
click at [82, 220] on span "Shipping Rules" at bounding box center [65, 214] width 62 height 11
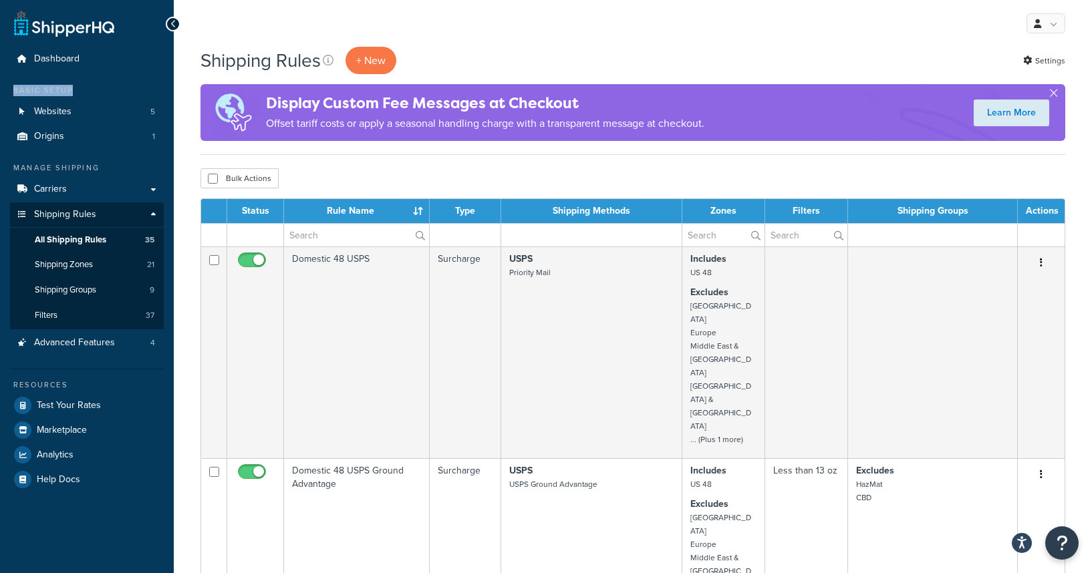
drag, startPoint x: 10, startPoint y: 92, endPoint x: 109, endPoint y: 92, distance: 98.9
click at [109, 92] on div "Basic Setup" at bounding box center [87, 90] width 154 height 11
drag, startPoint x: 99, startPoint y: 92, endPoint x: 11, endPoint y: 92, distance: 87.5
click at [11, 92] on div "Basic Setup" at bounding box center [87, 90] width 154 height 11
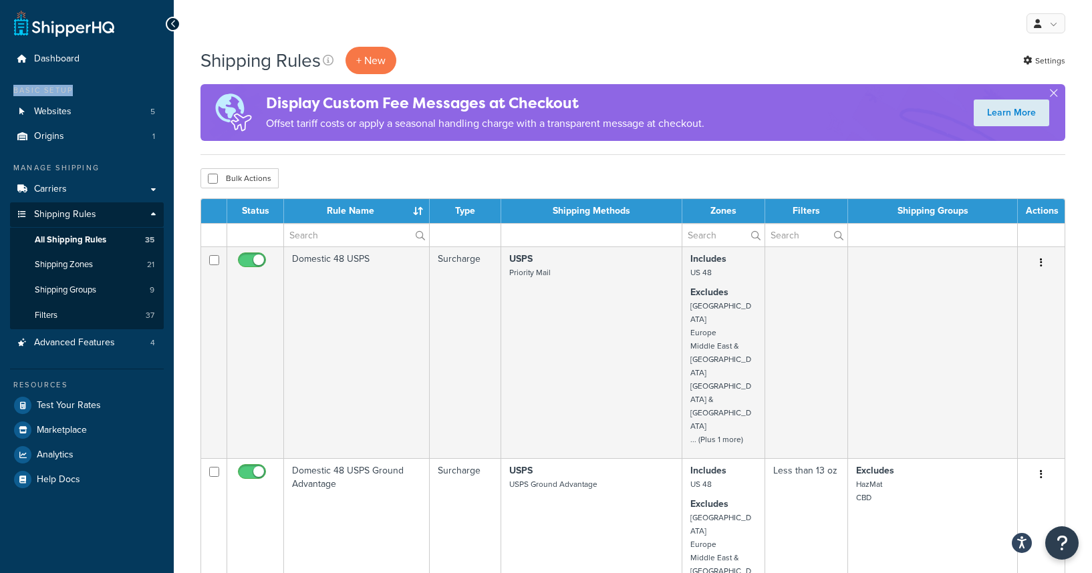
click at [11, 92] on div "Basic Setup" at bounding box center [87, 90] width 154 height 11
drag, startPoint x: 11, startPoint y: 92, endPoint x: 81, endPoint y: 92, distance: 69.5
click at [81, 92] on div "Basic Setup" at bounding box center [87, 90] width 154 height 11
drag, startPoint x: 9, startPoint y: 87, endPoint x: 79, endPoint y: 87, distance: 69.5
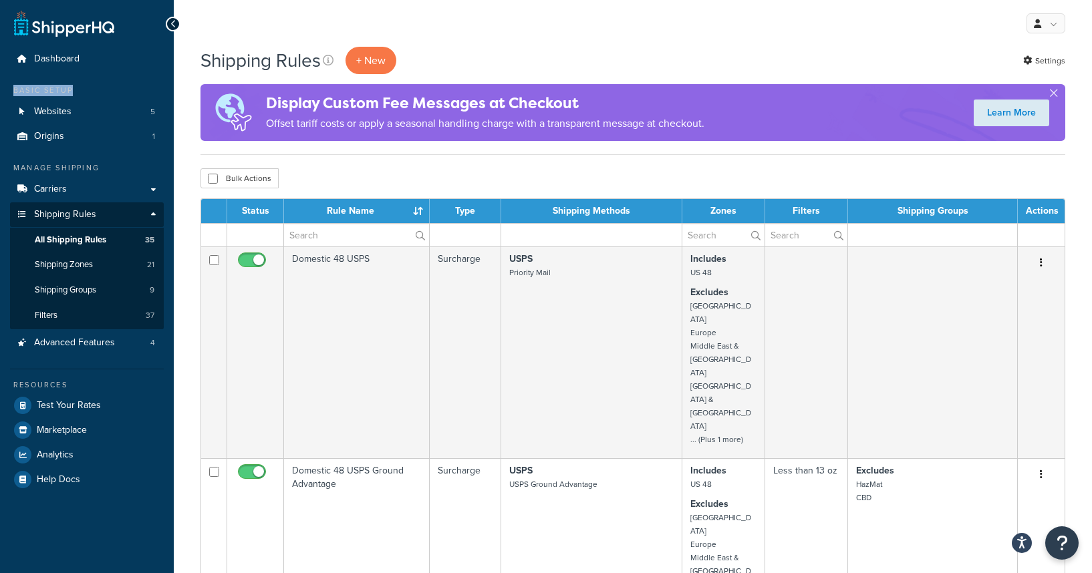
click at [79, 87] on div "Basic Setup" at bounding box center [87, 90] width 154 height 11
drag, startPoint x: 43, startPoint y: 90, endPoint x: 89, endPoint y: 89, distance: 45.4
click at [89, 89] on div "Basic Setup" at bounding box center [87, 90] width 154 height 11
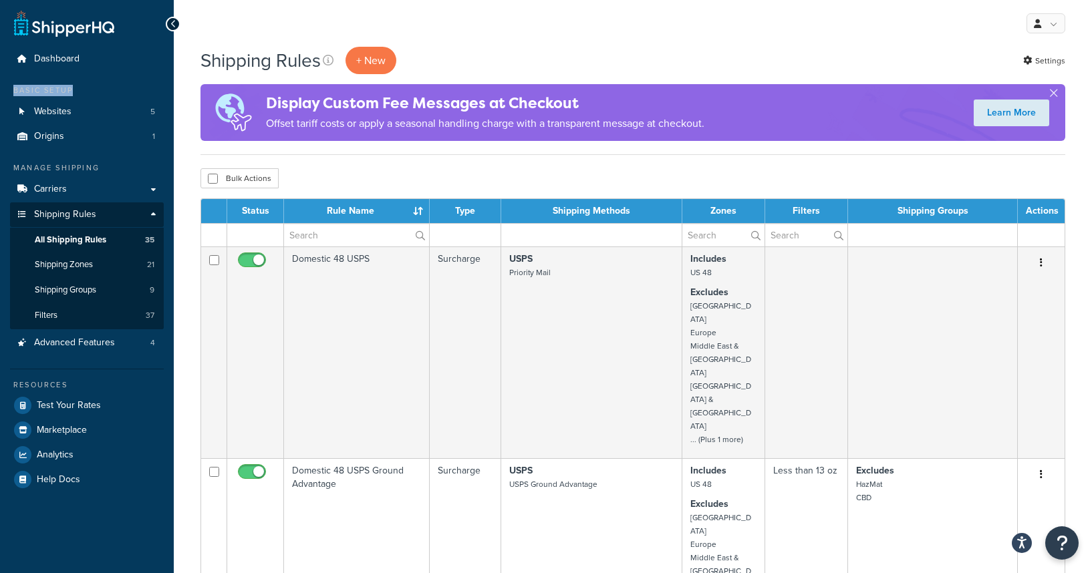
drag, startPoint x: 16, startPoint y: 90, endPoint x: 98, endPoint y: 90, distance: 82.2
click at [98, 90] on div "Basic Setup" at bounding box center [87, 90] width 154 height 11
drag, startPoint x: 14, startPoint y: 92, endPoint x: 80, endPoint y: 92, distance: 65.5
click at [80, 92] on div "Basic Setup" at bounding box center [87, 90] width 154 height 11
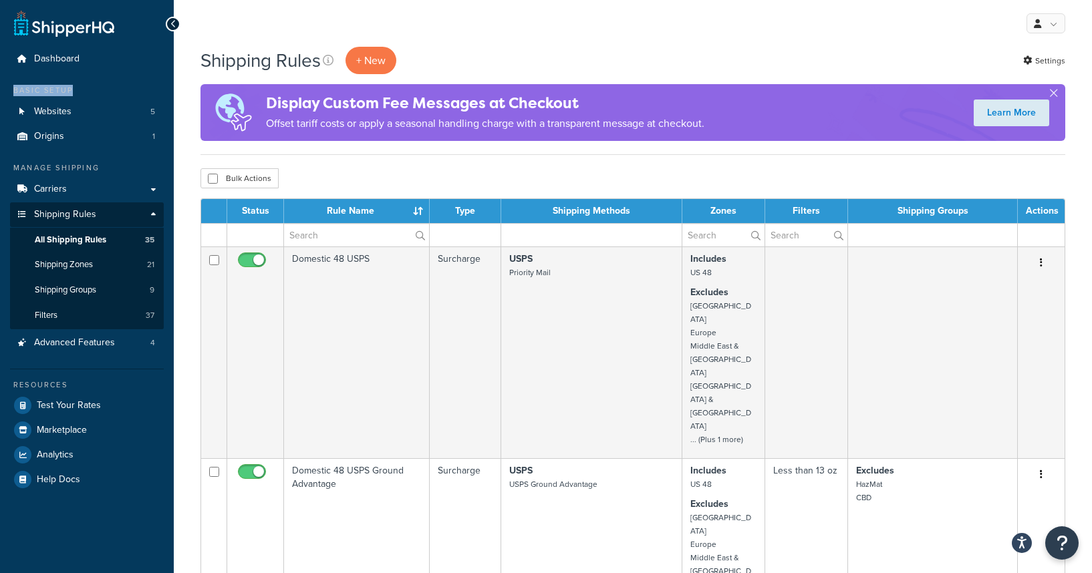
click at [80, 92] on div "Basic Setup" at bounding box center [87, 90] width 154 height 11
drag, startPoint x: 14, startPoint y: 92, endPoint x: 93, endPoint y: 92, distance: 78.8
click at [93, 92] on div "Basic Setup" at bounding box center [87, 90] width 154 height 11
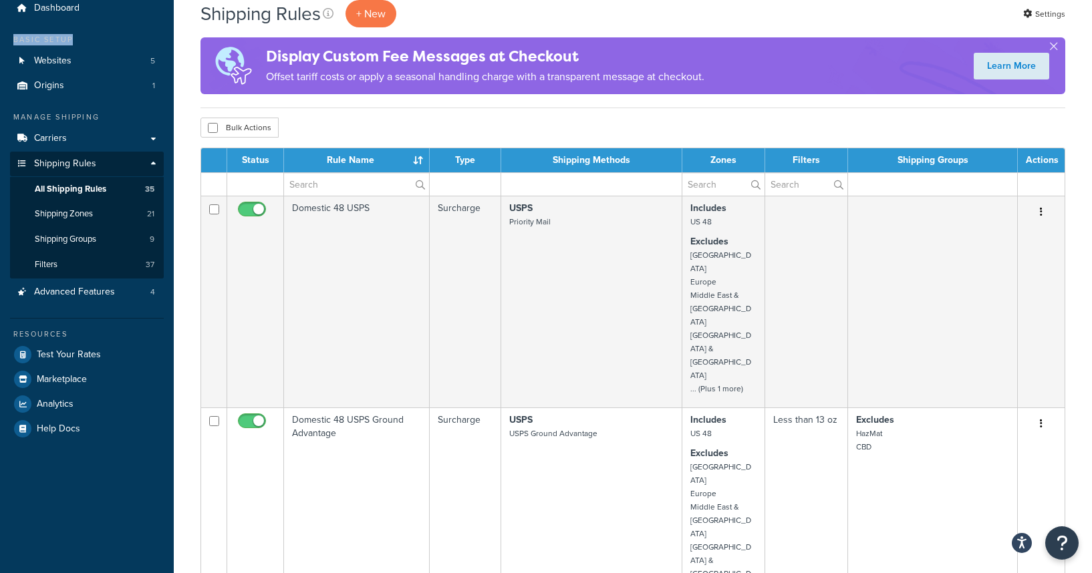
scroll to position [27, 0]
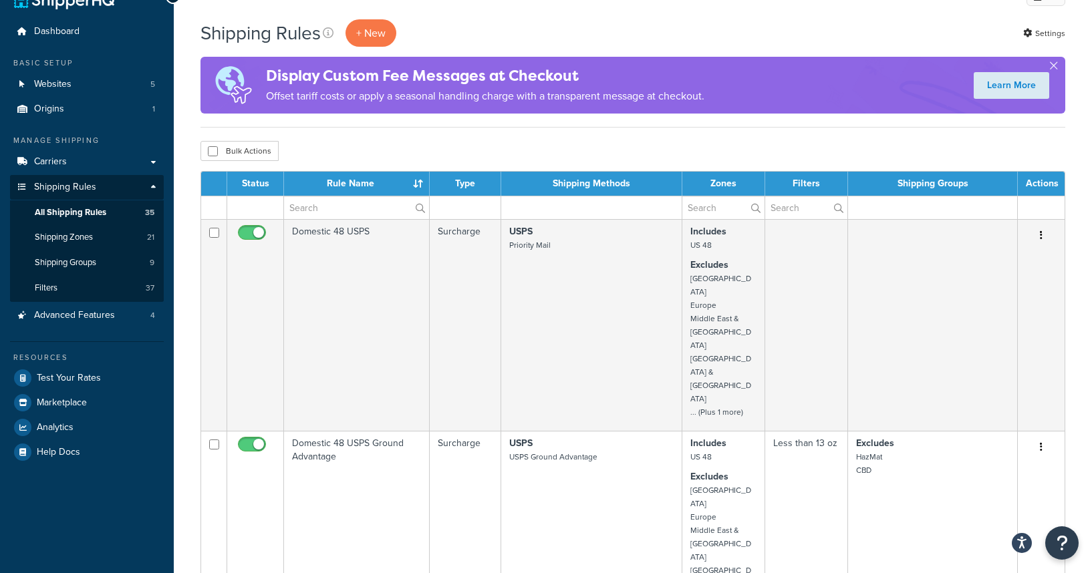
drag, startPoint x: 5, startPoint y: 321, endPoint x: 136, endPoint y: 340, distance: 131.7
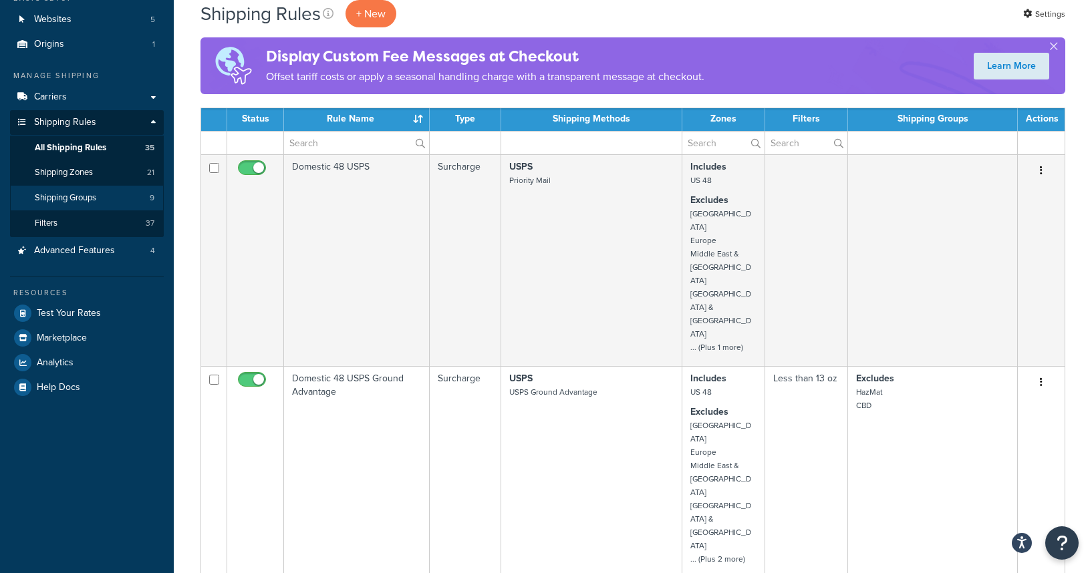
scroll to position [0, 0]
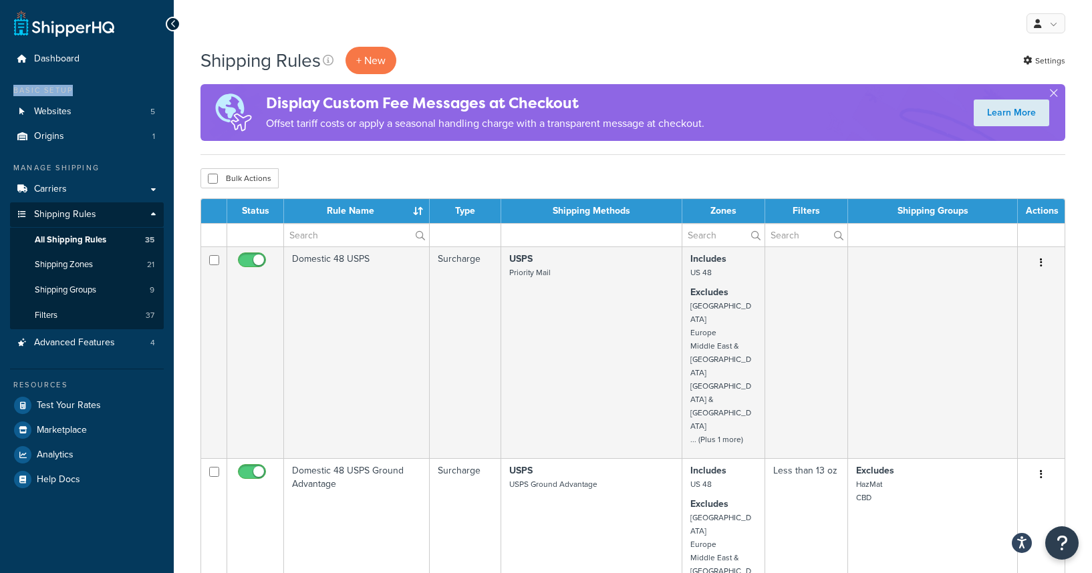
drag, startPoint x: 12, startPoint y: 93, endPoint x: 100, endPoint y: 94, distance: 88.2
click at [100, 94] on div "Basic Setup" at bounding box center [87, 90] width 154 height 11
drag, startPoint x: 44, startPoint y: 93, endPoint x: 102, endPoint y: 93, distance: 58.1
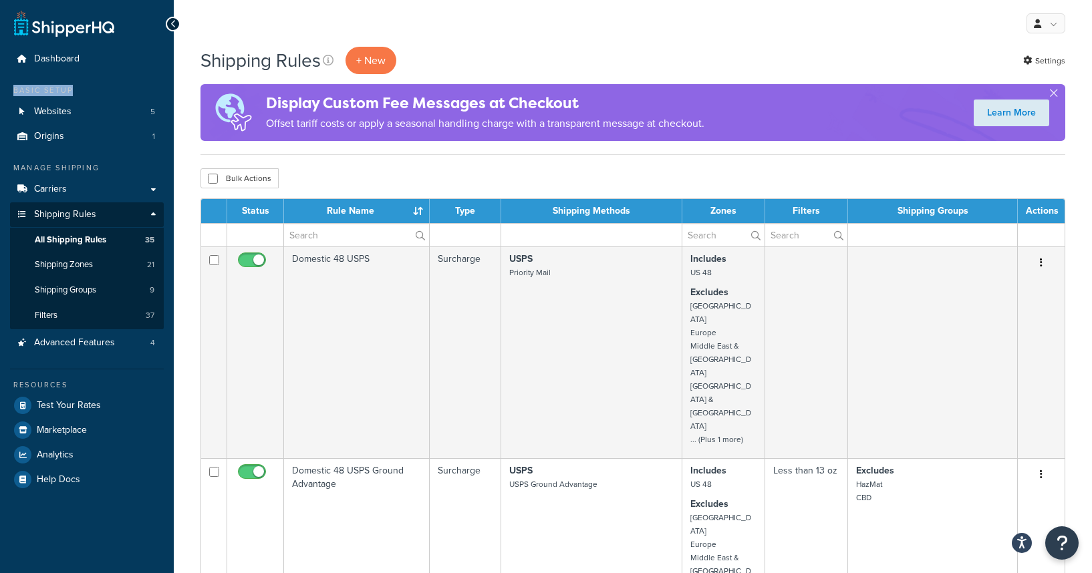
click at [102, 93] on div "Basic Setup" at bounding box center [87, 90] width 154 height 11
drag, startPoint x: 13, startPoint y: 92, endPoint x: 86, endPoint y: 92, distance: 73.5
click at [86, 92] on div "Basic Setup" at bounding box center [87, 90] width 154 height 11
click at [71, 94] on div "Basic Setup" at bounding box center [87, 90] width 154 height 11
drag, startPoint x: 33, startPoint y: 94, endPoint x: 97, endPoint y: 94, distance: 63.5
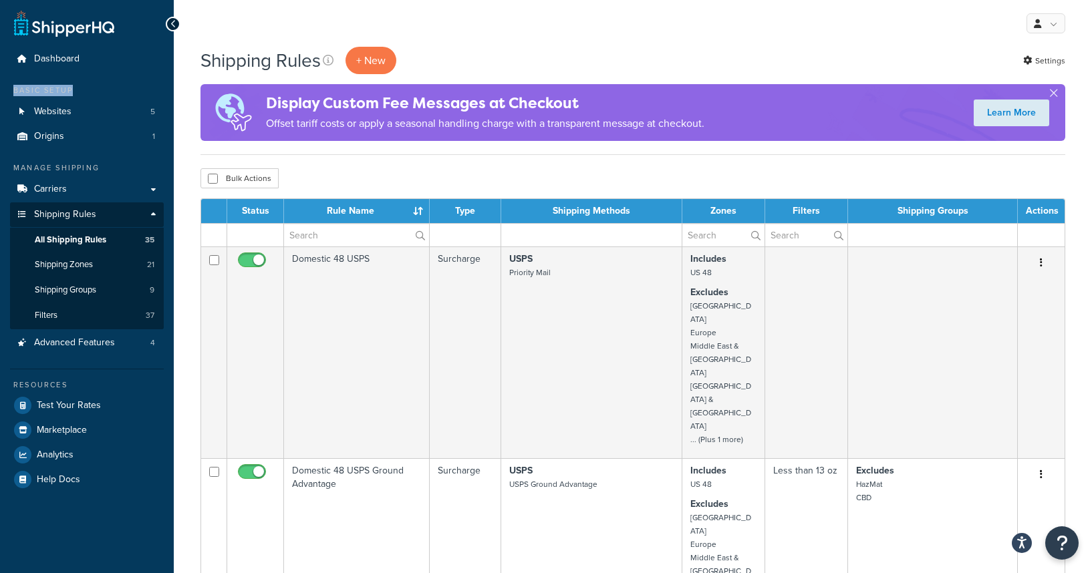
click at [97, 94] on div "Basic Setup" at bounding box center [87, 90] width 154 height 11
click at [53, 116] on span "Websites" at bounding box center [52, 111] width 37 height 11
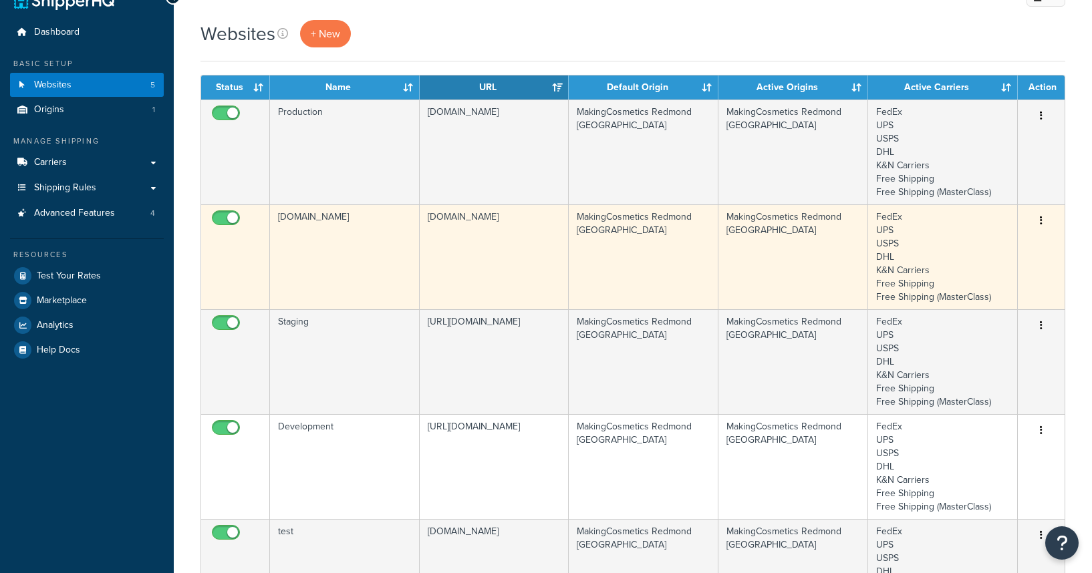
scroll to position [39, 0]
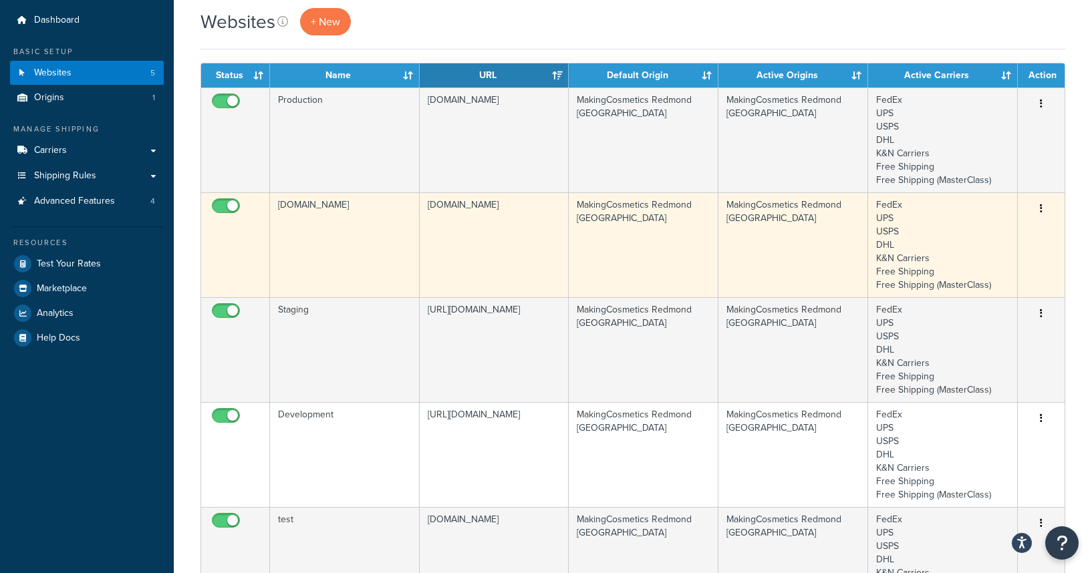
click at [355, 249] on td "[DOMAIN_NAME]" at bounding box center [345, 244] width 150 height 105
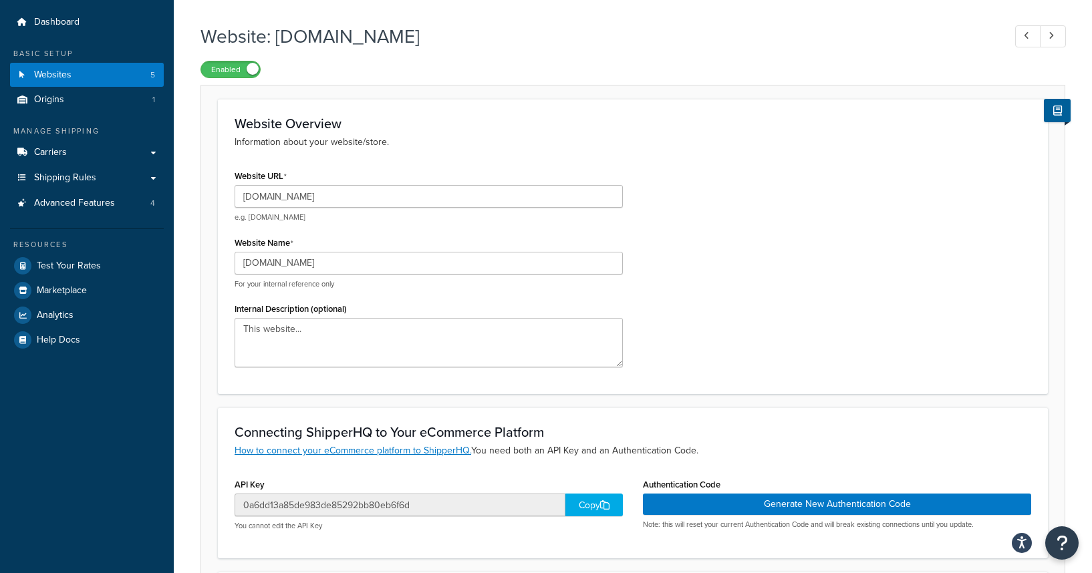
scroll to position [114, 0]
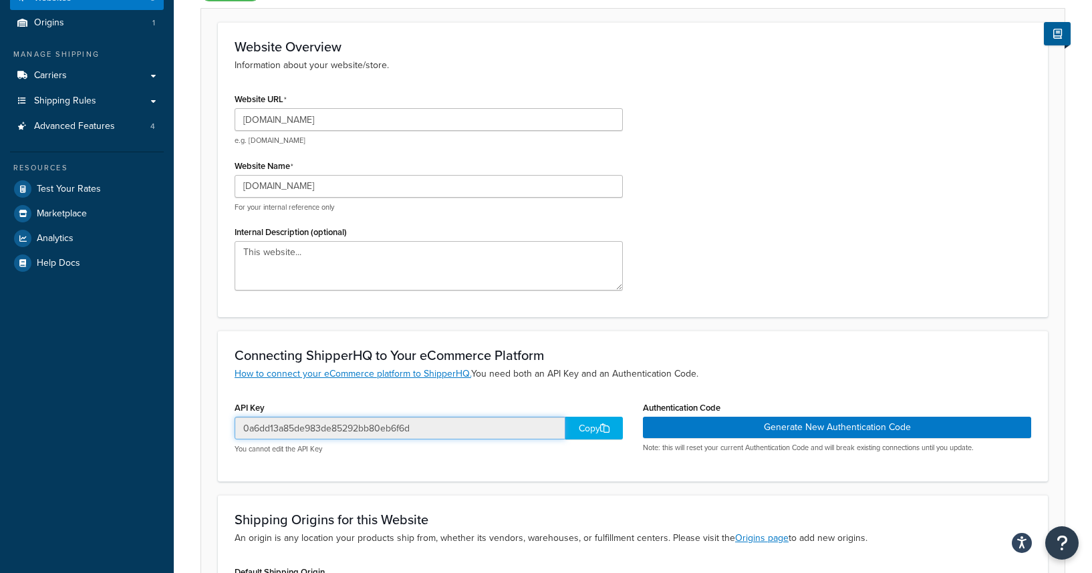
drag, startPoint x: 458, startPoint y: 426, endPoint x: 235, endPoint y: 429, distance: 223.2
click at [235, 429] on input "0a6dd13a85de983de85292bb80eb6f6d" at bounding box center [400, 428] width 331 height 23
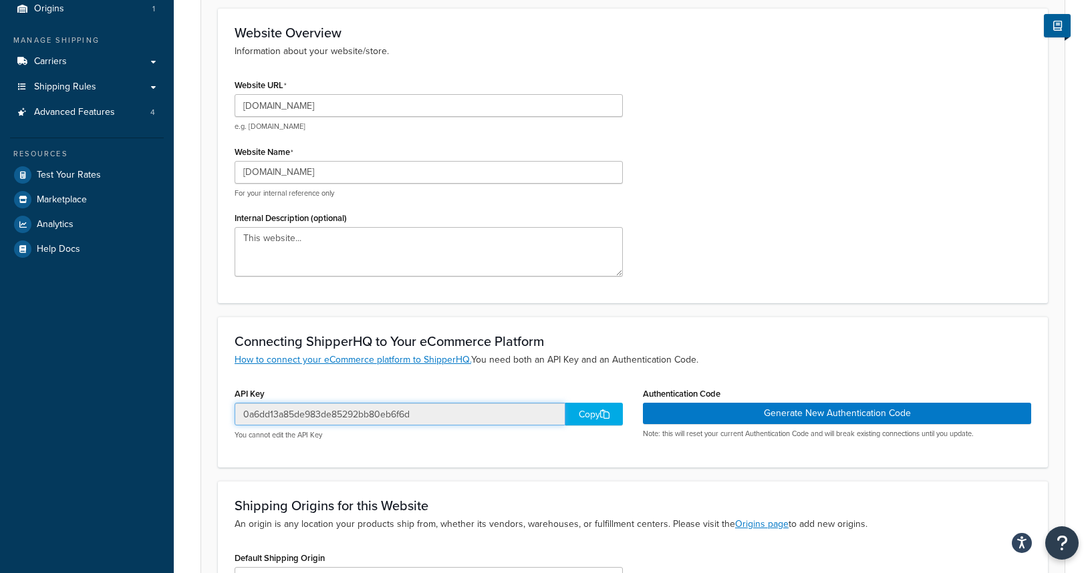
scroll to position [0, 0]
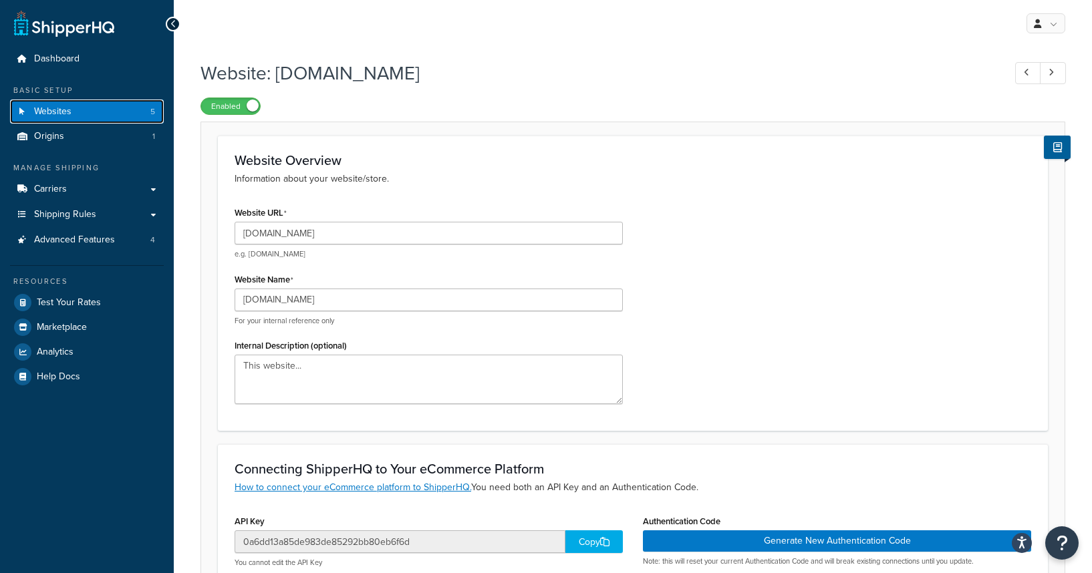
click at [63, 114] on span "Websites" at bounding box center [52, 111] width 37 height 11
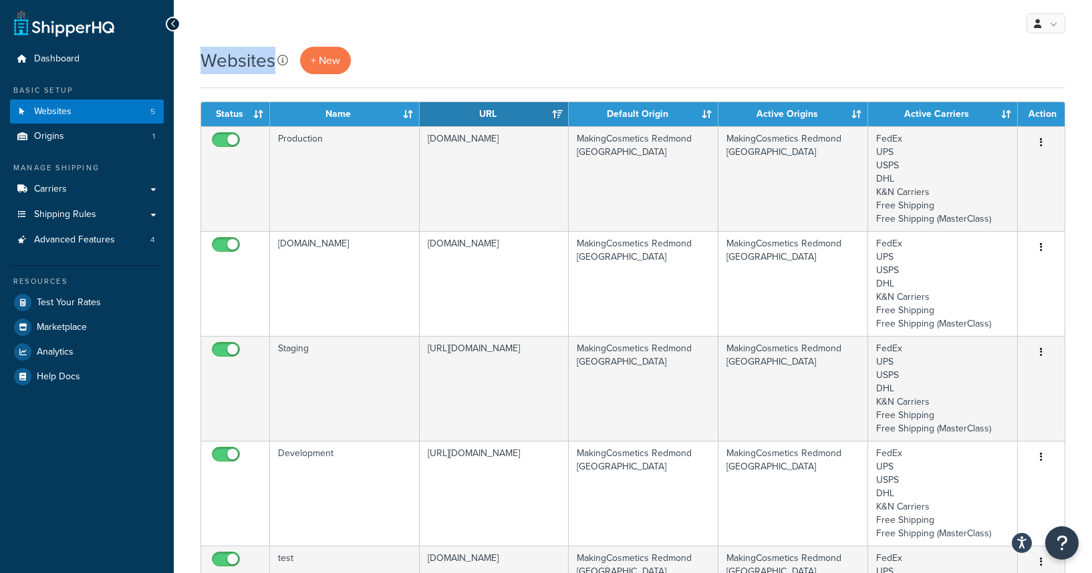
drag, startPoint x: 202, startPoint y: 62, endPoint x: 283, endPoint y: 62, distance: 80.9
click at [283, 62] on div "Websites + New Contact Us Send Us A Message Contact Information Name * Email * …" at bounding box center [633, 488] width 918 height 883
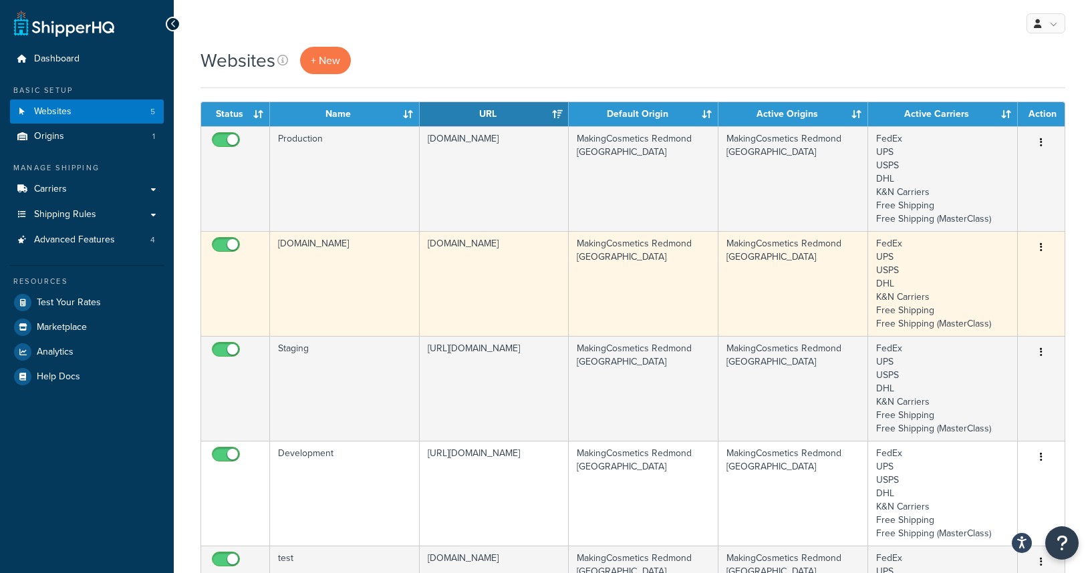
click at [339, 275] on td "[DOMAIN_NAME]" at bounding box center [345, 283] width 150 height 105
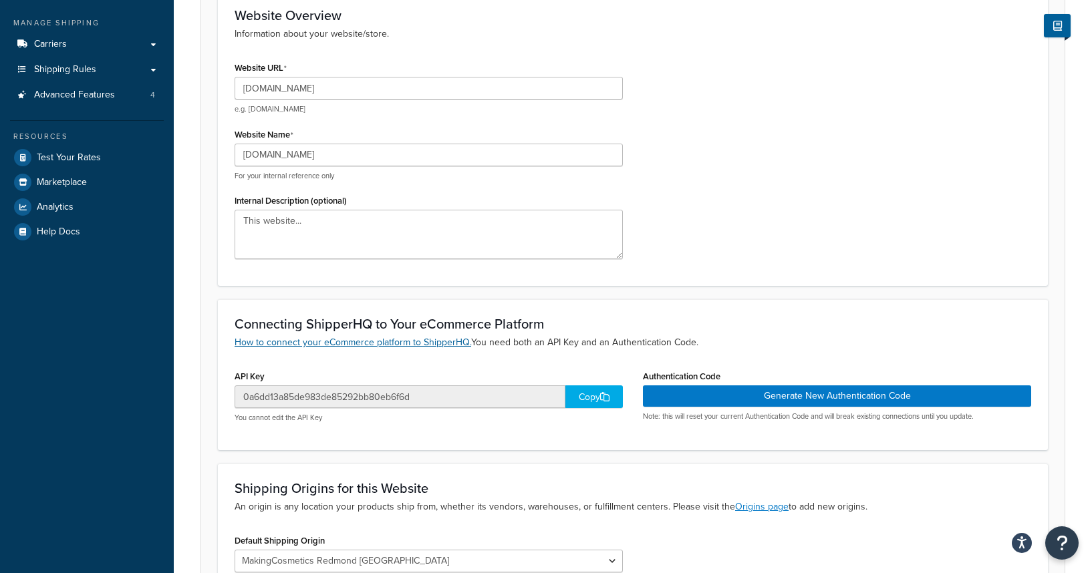
scroll to position [163, 0]
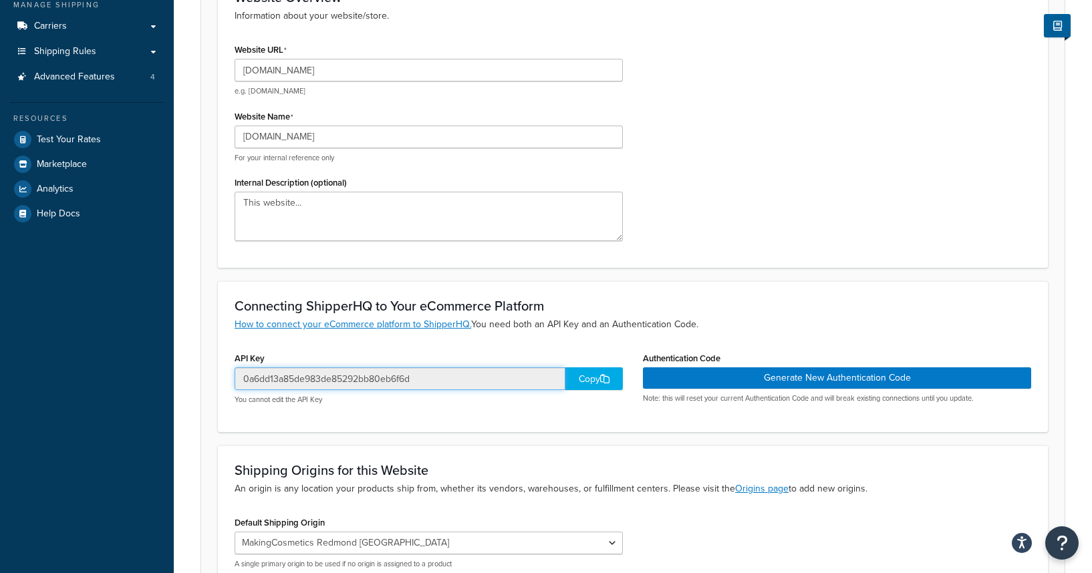
drag, startPoint x: 443, startPoint y: 374, endPoint x: 221, endPoint y: 382, distance: 222.7
click at [221, 382] on div "Connecting ShipperHQ to Your eCommerce Platform How to connect your eCommerce p…" at bounding box center [633, 356] width 830 height 150
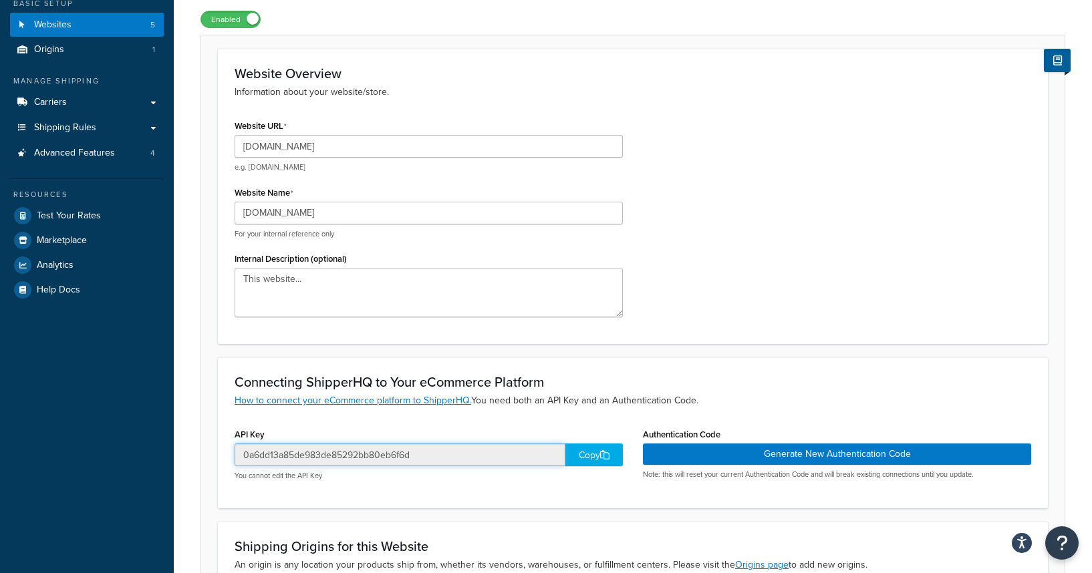
scroll to position [0, 0]
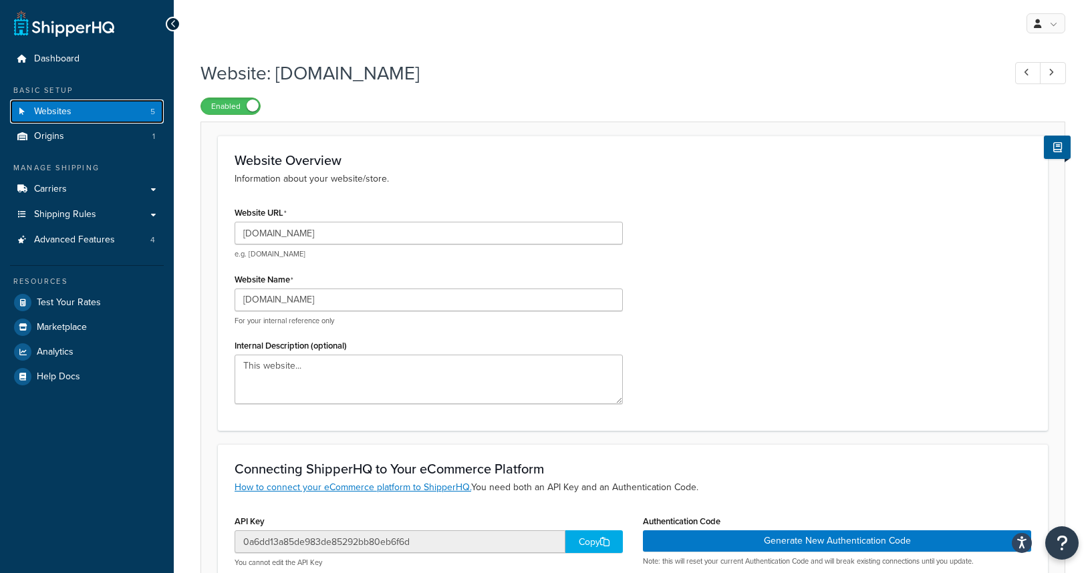
click at [100, 109] on link "Websites 5" at bounding box center [87, 112] width 154 height 25
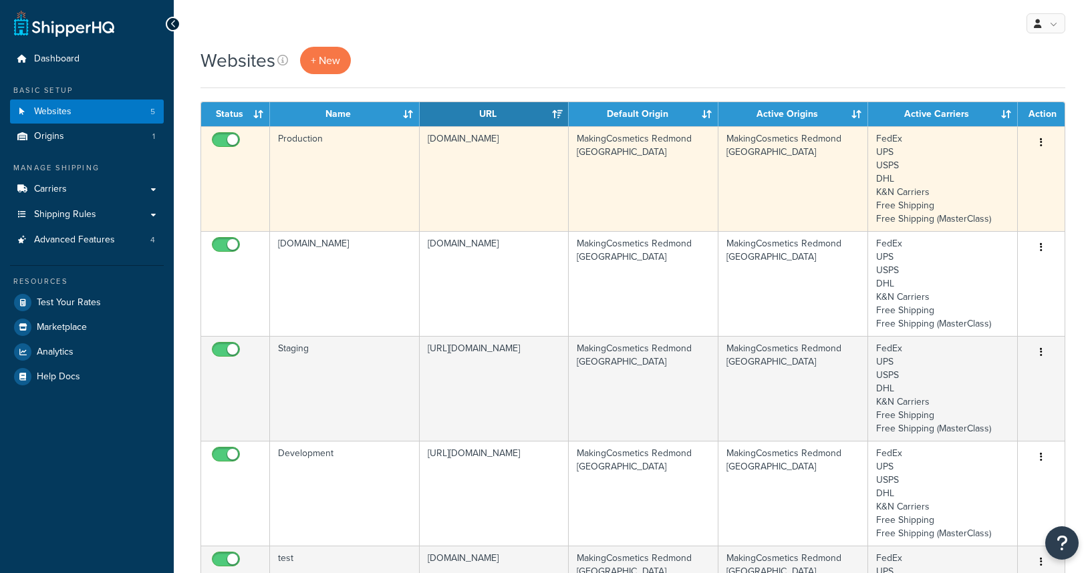
click at [337, 172] on td "Production" at bounding box center [345, 178] width 150 height 105
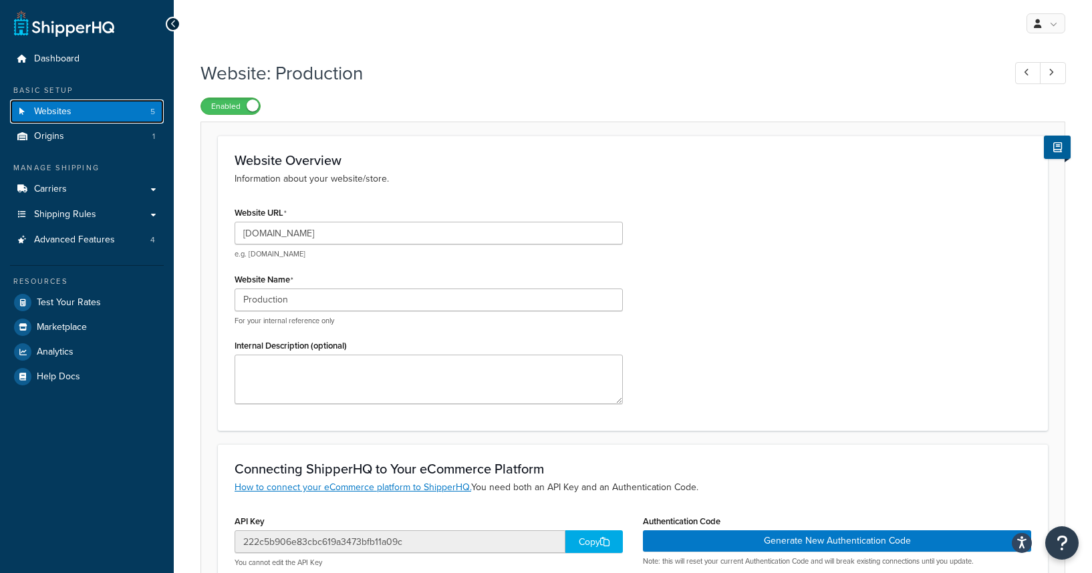
click at [72, 116] on link "Websites 5" at bounding box center [87, 112] width 154 height 25
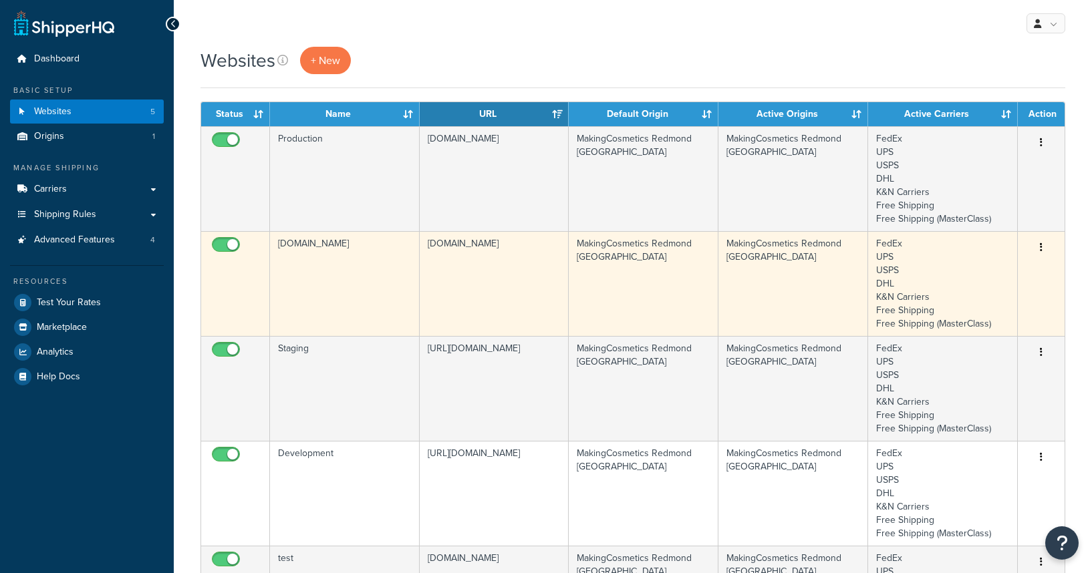
click at [341, 277] on td "[DOMAIN_NAME]" at bounding box center [345, 283] width 150 height 105
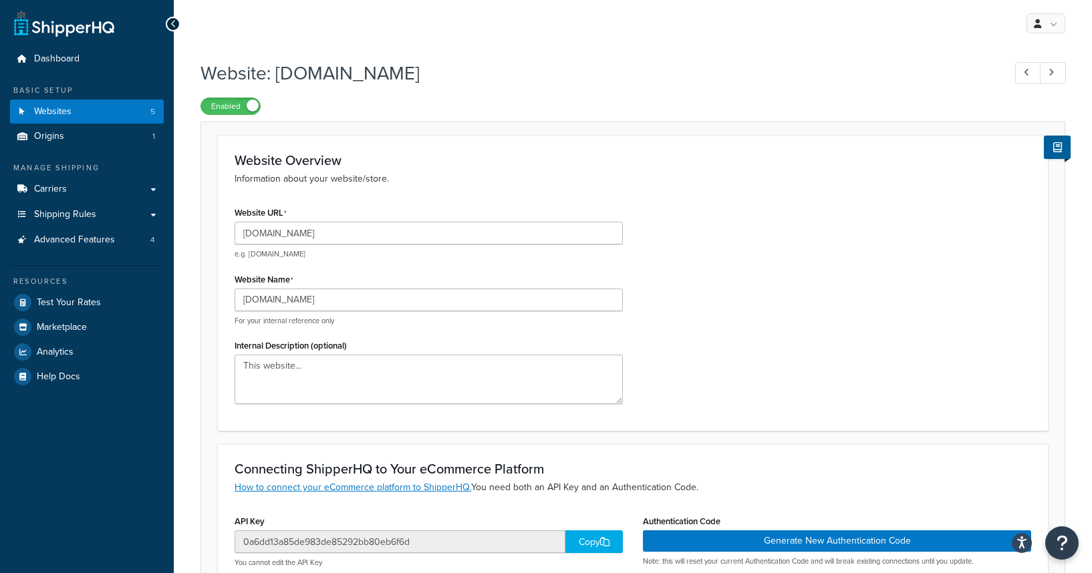
scroll to position [130, 0]
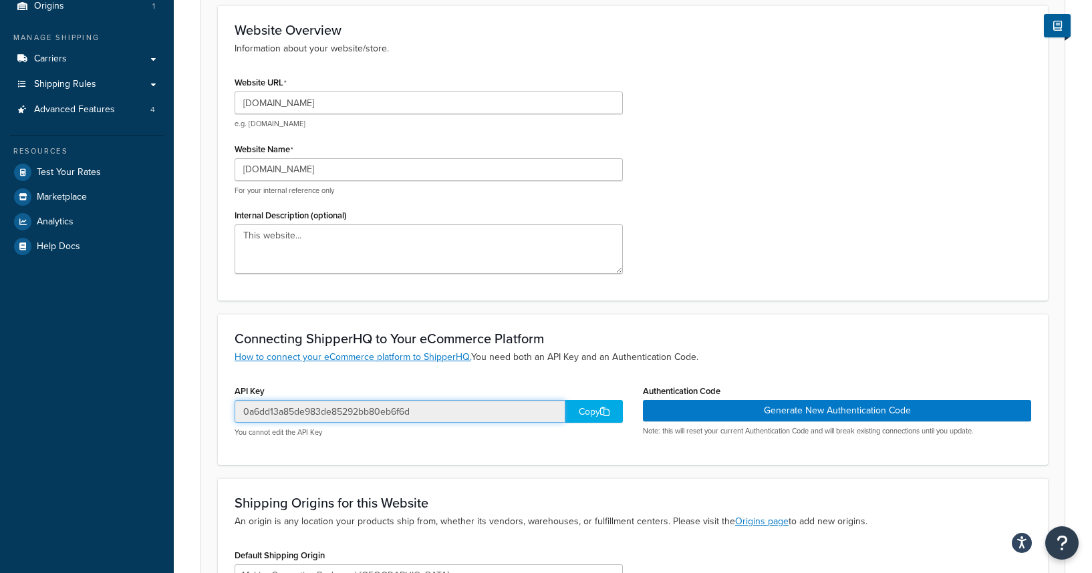
drag, startPoint x: 419, startPoint y: 411, endPoint x: 237, endPoint y: 412, distance: 182.4
click at [237, 412] on input "0a6dd13a85de983de85292bb80eb6f6d" at bounding box center [400, 411] width 331 height 23
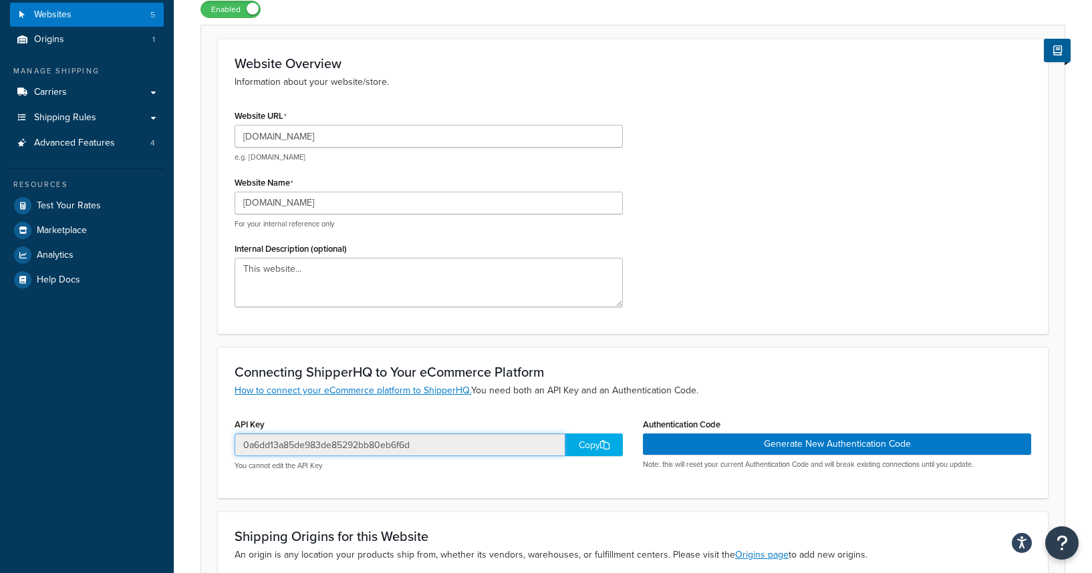
scroll to position [126, 0]
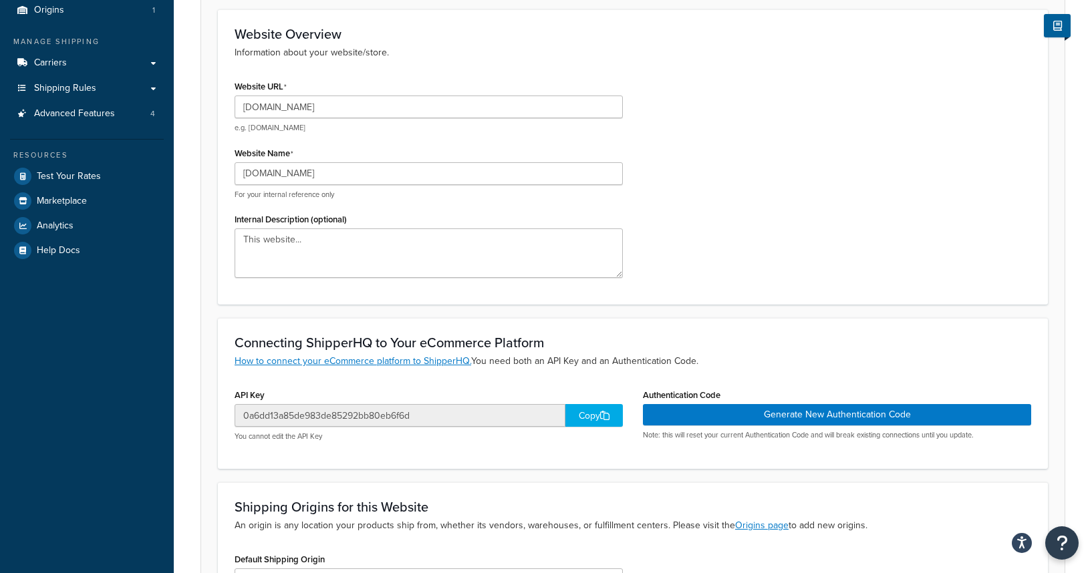
click at [595, 406] on div "Copy" at bounding box center [593, 415] width 57 height 23
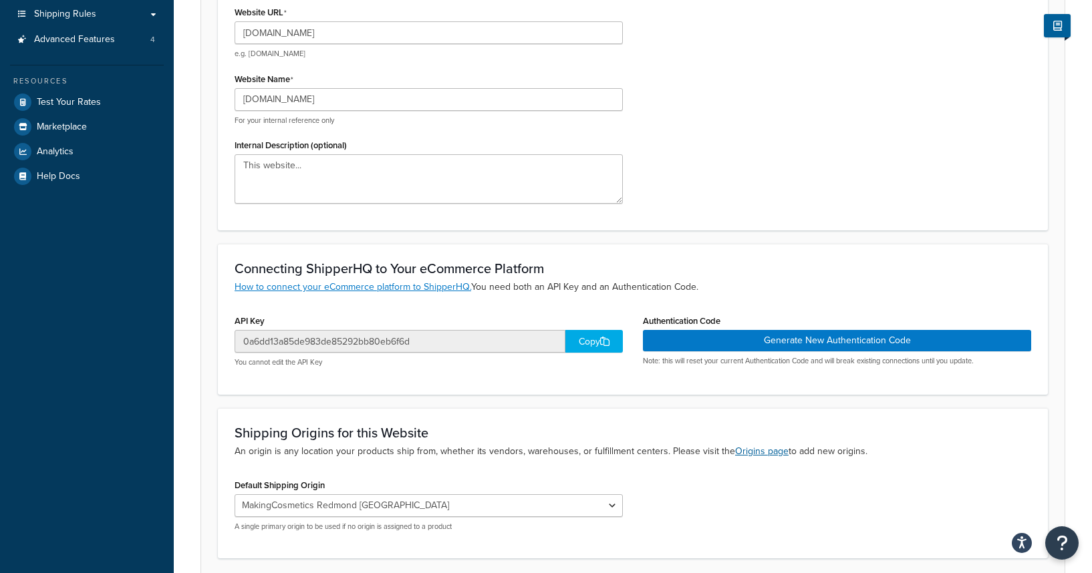
scroll to position [307, 0]
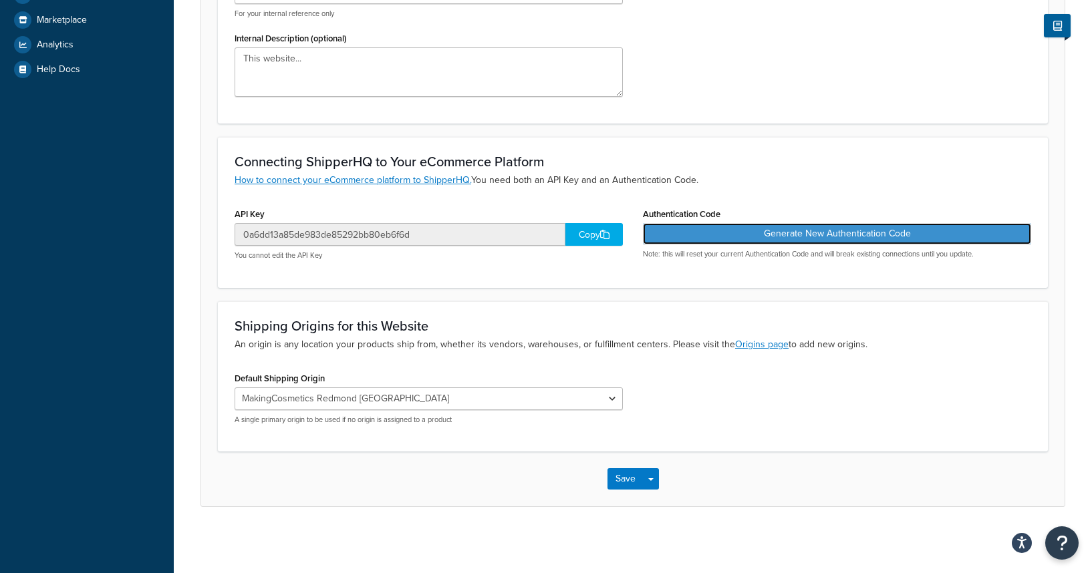
click at [700, 238] on button "Generate New Authentication Code" at bounding box center [837, 233] width 388 height 21
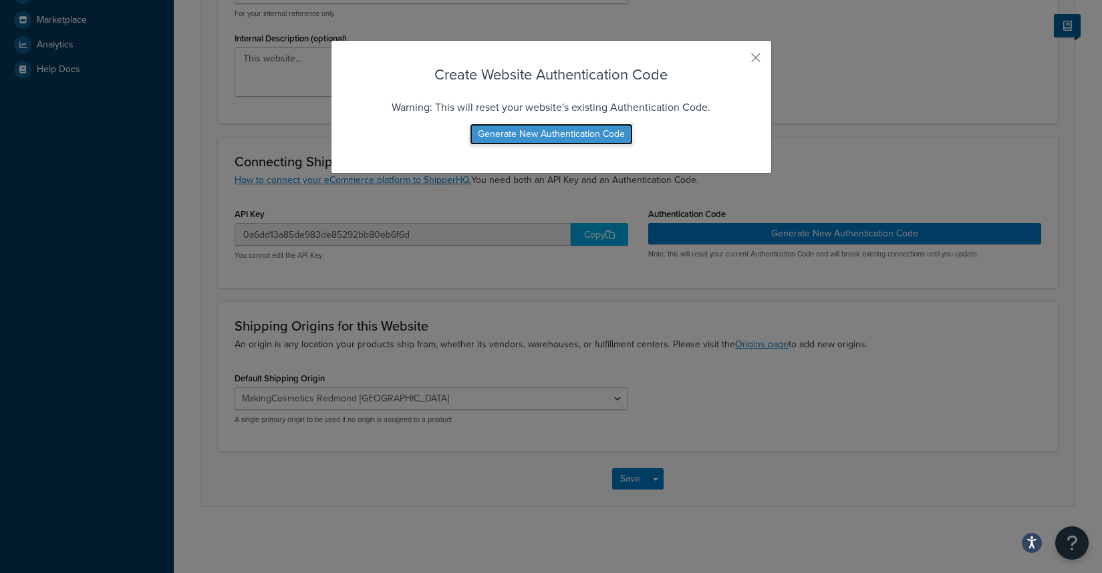
click at [583, 142] on button "Generate New Authentication Code" at bounding box center [551, 134] width 163 height 21
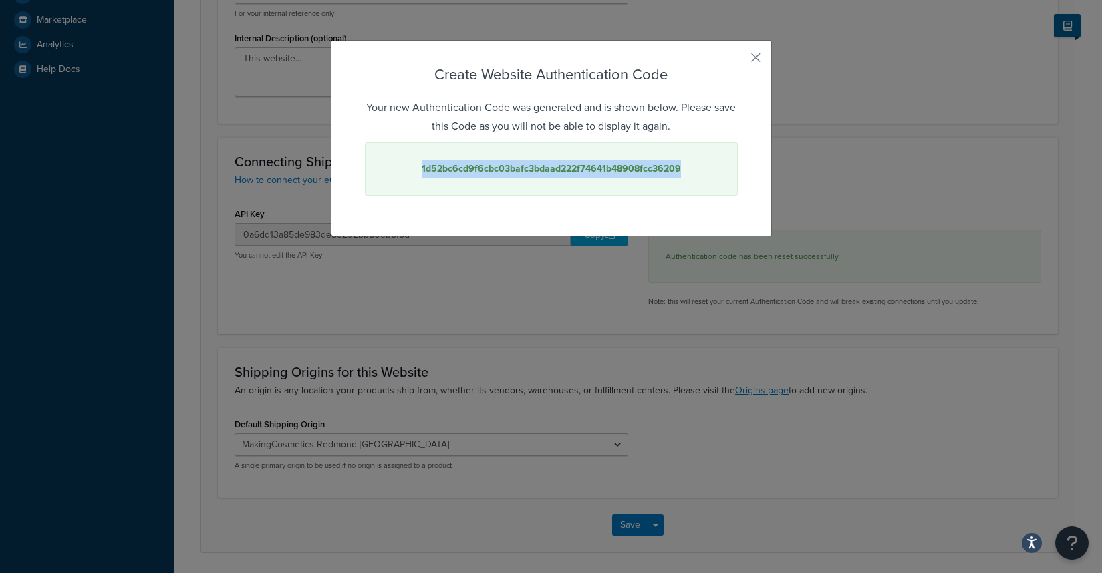
drag, startPoint x: 675, startPoint y: 169, endPoint x: 416, endPoint y: 174, distance: 258.7
click at [416, 174] on div "1d52bc6cd9f6cbc03bafc3bdaad222f74641b48908fcc36209" at bounding box center [551, 168] width 373 height 53
copy strong "1d52bc6cd9f6cbc03bafc3bdaad222f74641b48908fcc36209"
click at [738, 61] on button "button" at bounding box center [735, 62] width 3 height 3
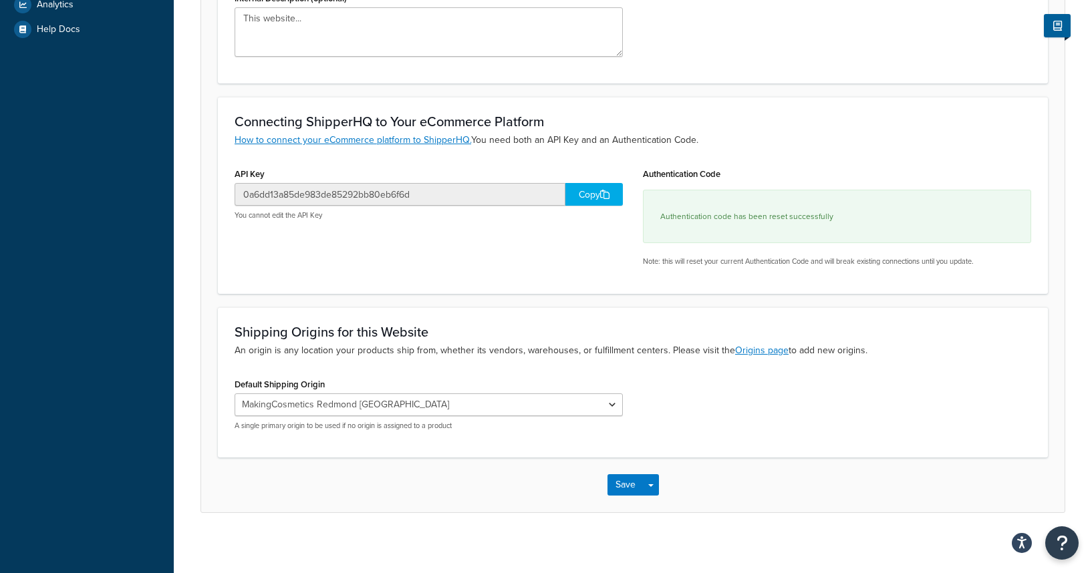
scroll to position [355, 0]
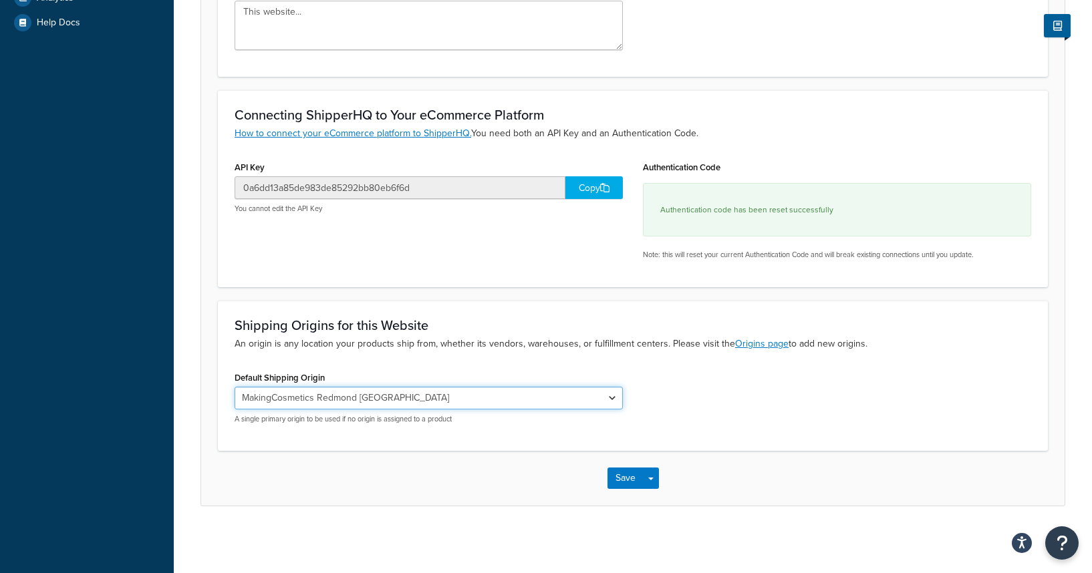
click at [386, 390] on select "MakingCosmetics Redmond [GEOGRAPHIC_DATA]" at bounding box center [429, 398] width 388 height 23
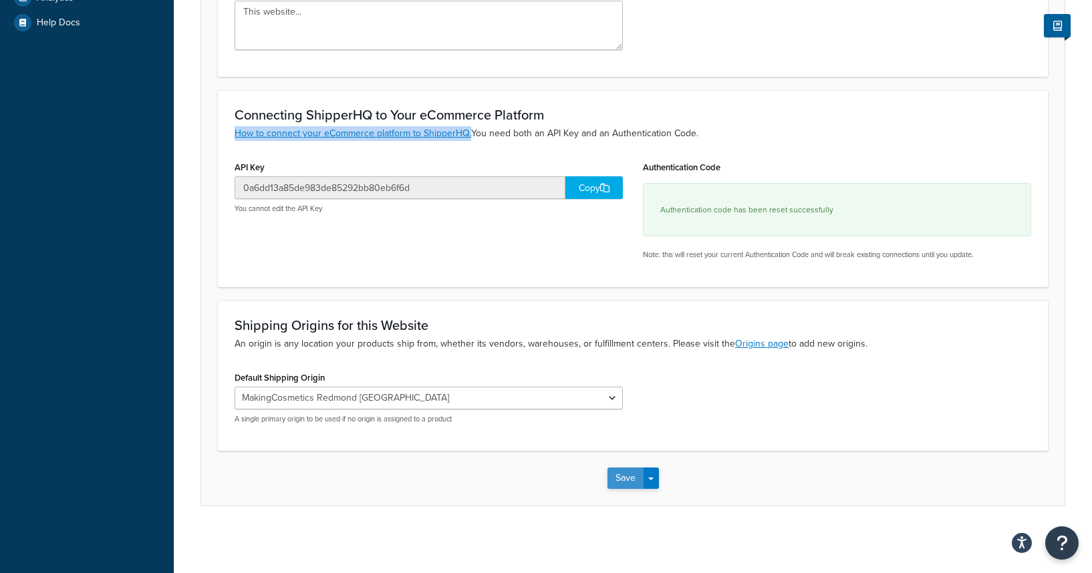
click at [633, 484] on button "Save" at bounding box center [625, 478] width 36 height 21
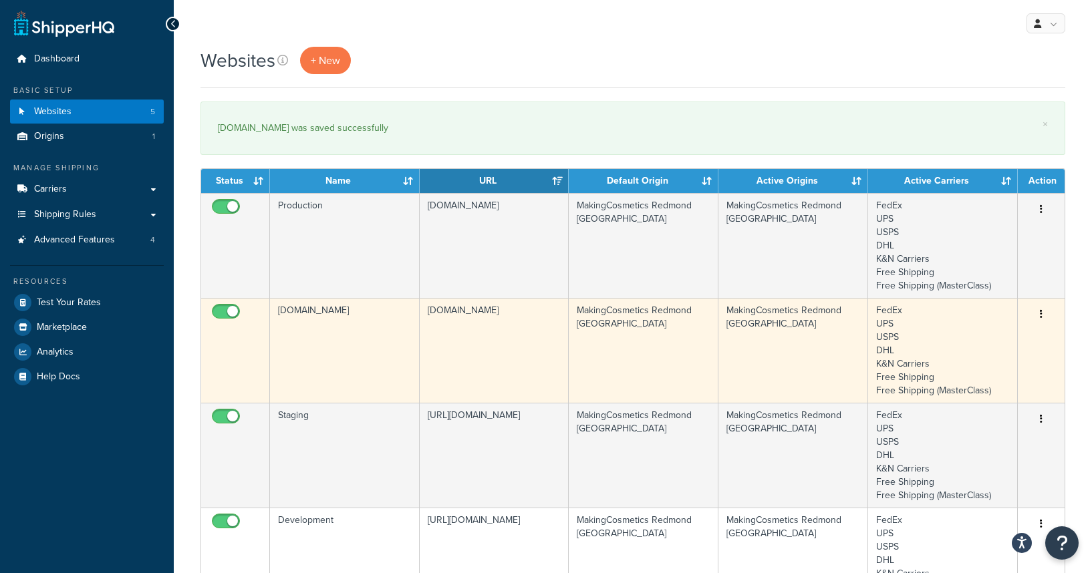
click at [1044, 313] on button "button" at bounding box center [1041, 314] width 19 height 21
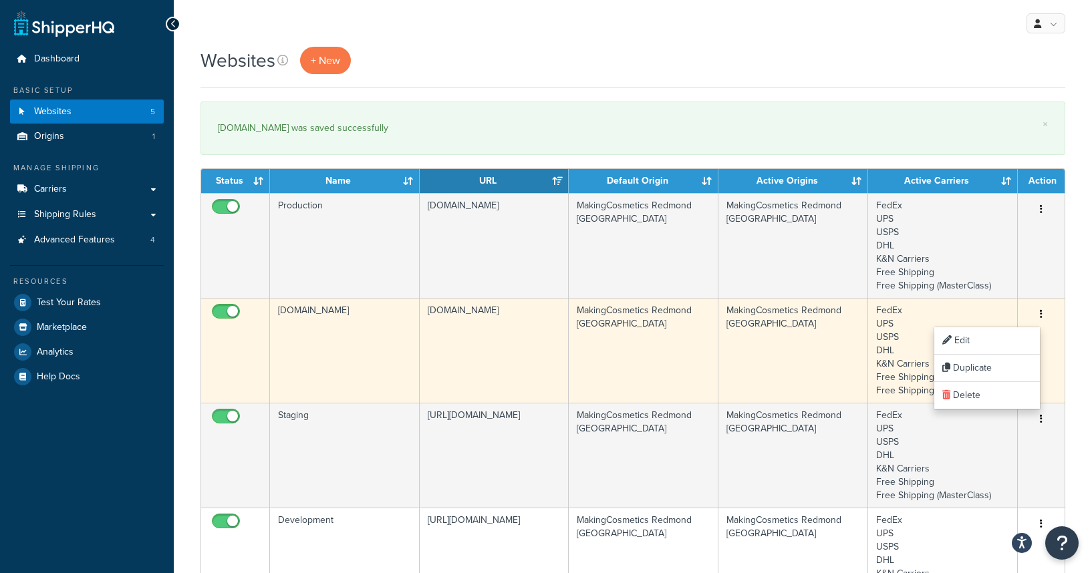
click at [360, 341] on td "[DOMAIN_NAME]" at bounding box center [345, 350] width 150 height 105
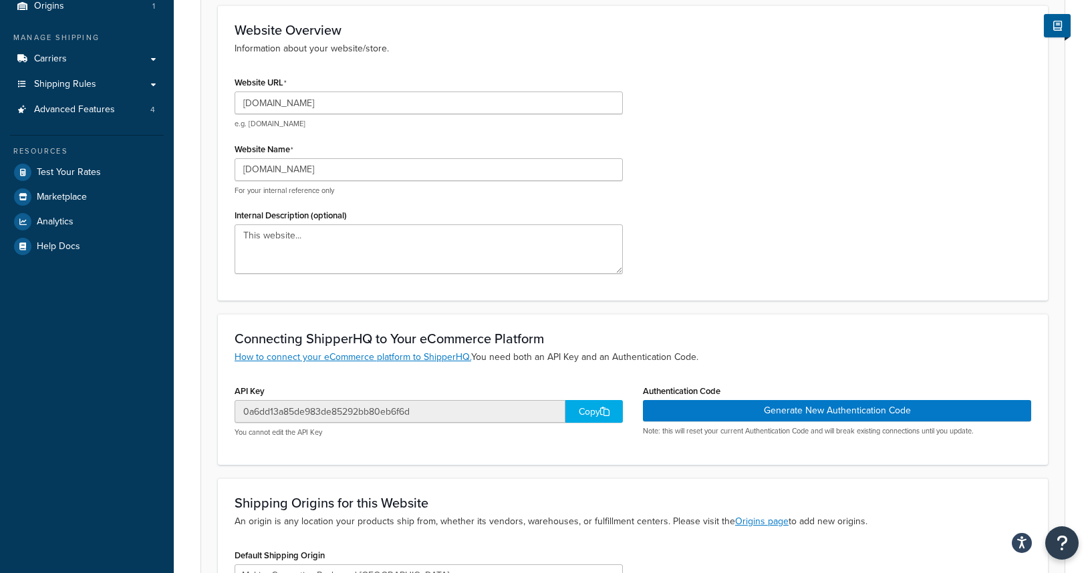
scroll to position [154, 0]
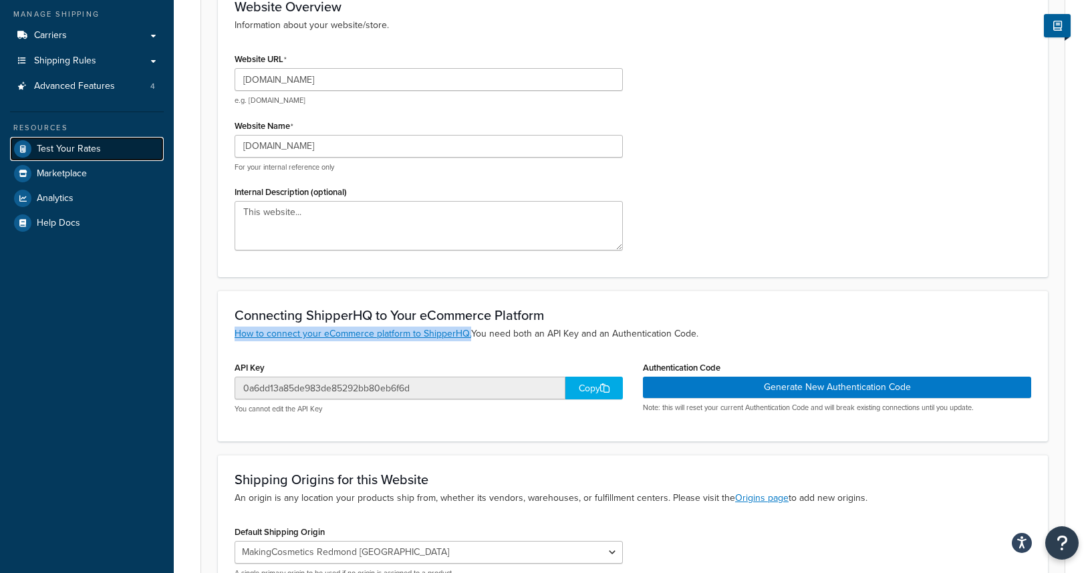
click at [72, 144] on span "Test Your Rates" at bounding box center [69, 149] width 64 height 11
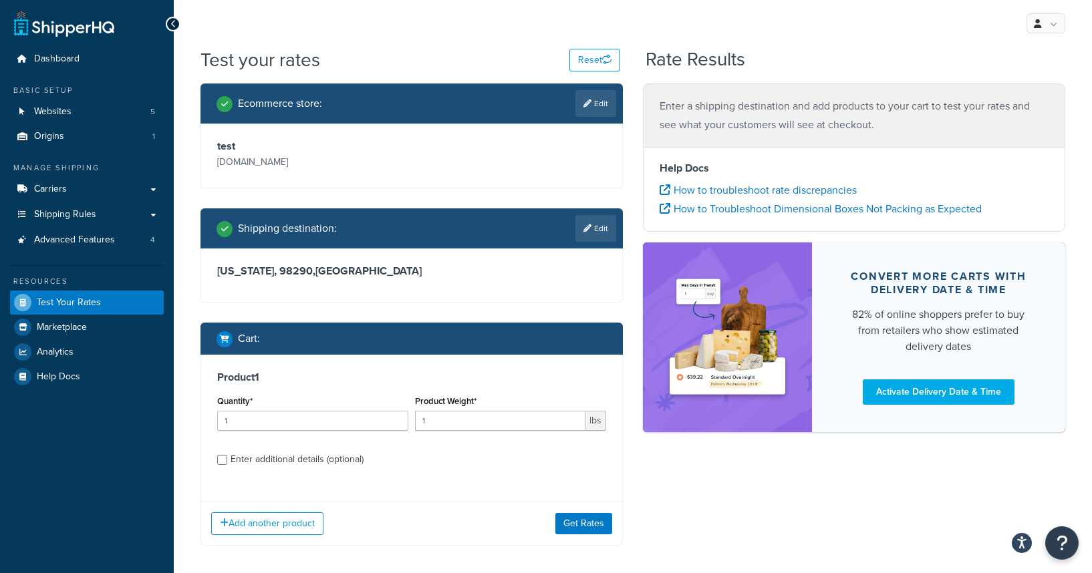
click at [587, 88] on div "Ecommerce store : Edit" at bounding box center [411, 104] width 422 height 40
click at [589, 97] on link "Edit" at bounding box center [595, 103] width 41 height 27
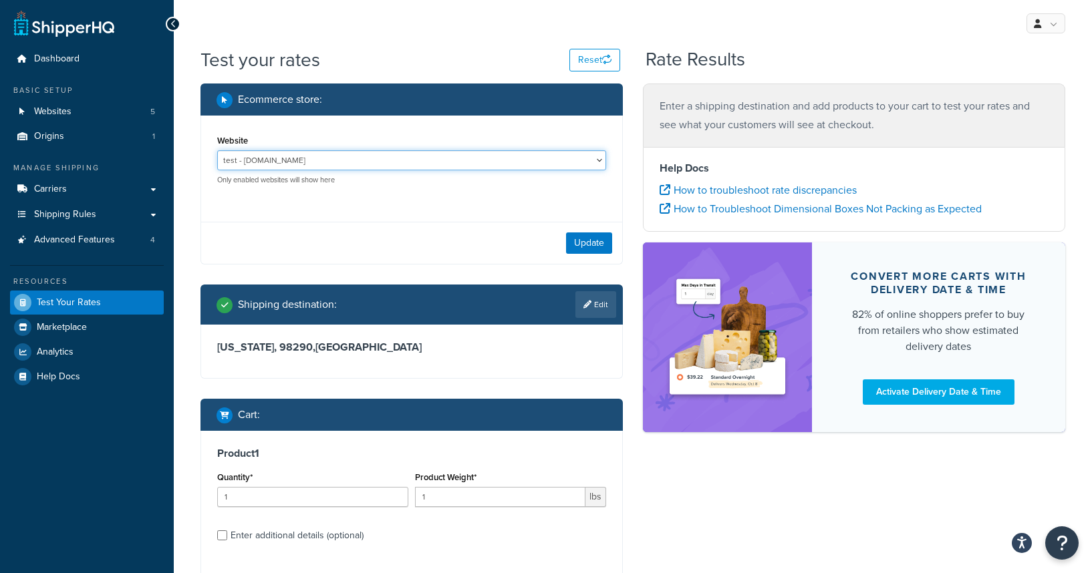
click at [357, 153] on select "Development - https://development-na01-makingcosmetics.demandware.net/s/makingc…" at bounding box center [411, 160] width 389 height 20
select select "0a6dd13a85de983de85292bb80eb6f6d"
click at [217, 150] on select "Development - https://development-na01-makingcosmetics.demandware.net/s/makingc…" at bounding box center [411, 160] width 389 height 20
click at [599, 246] on button "Update" at bounding box center [589, 243] width 46 height 21
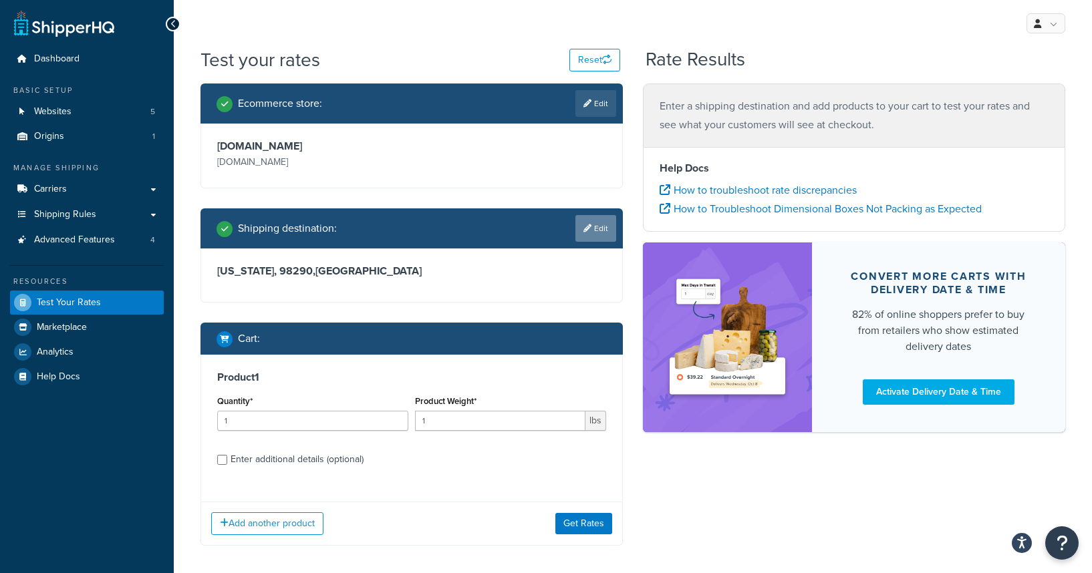
click at [593, 233] on link "Edit" at bounding box center [595, 228] width 41 height 27
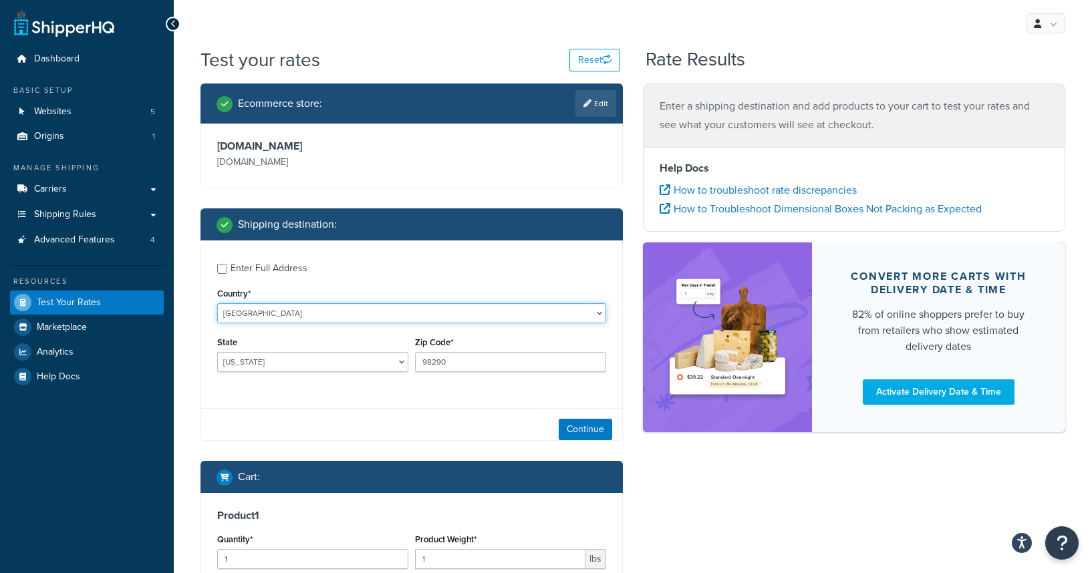
click at [239, 315] on select "United States United Kingdom Afghanistan Åland Islands Albania Algeria American…" at bounding box center [411, 313] width 389 height 20
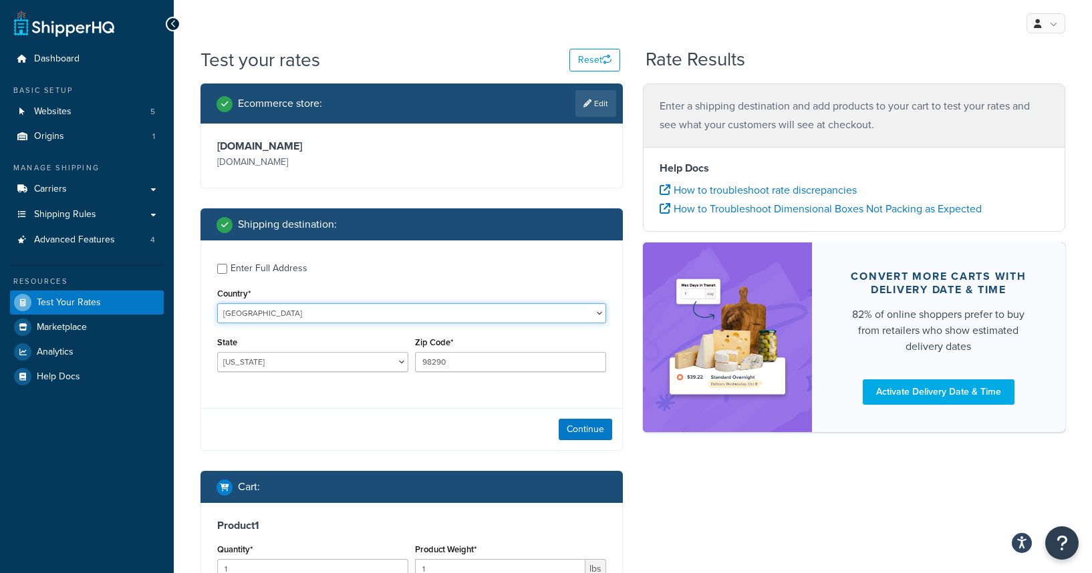
click at [217, 303] on select "United States United Kingdom Afghanistan Åland Islands Albania Algeria American…" at bounding box center [411, 313] width 389 height 20
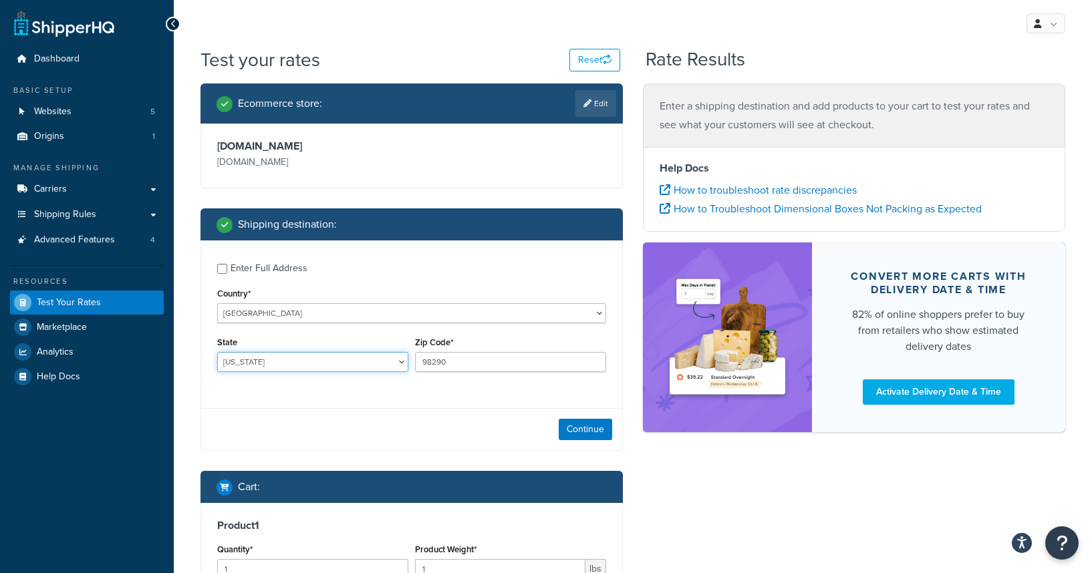
click at [243, 360] on select "Alabama Alaska American Samoa Arizona Arkansas Armed Forces Americas Armed Forc…" at bounding box center [312, 362] width 191 height 20
select select "CA"
click at [217, 352] on select "Alabama Alaska American Samoa Arizona Arkansas Armed Forces Americas Armed Forc…" at bounding box center [312, 362] width 191 height 20
drag, startPoint x: 478, startPoint y: 360, endPoint x: 378, endPoint y: 353, distance: 101.1
click at [378, 353] on div "State Alabama Alaska American Samoa Arizona Arkansas Armed Forces Americas Arme…" at bounding box center [412, 357] width 396 height 49
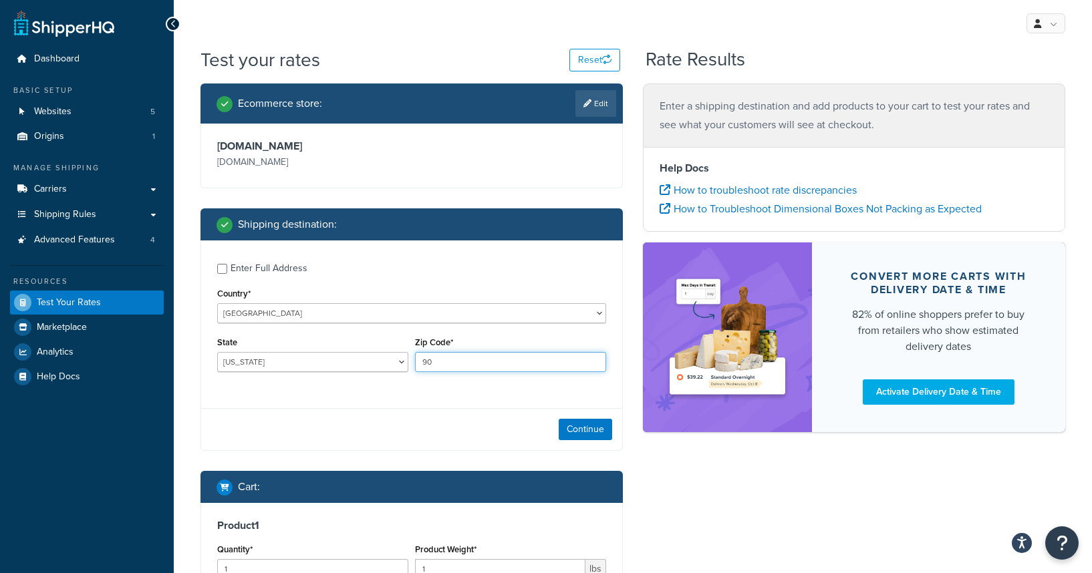
type input "90005"
click at [562, 434] on button "Continue" at bounding box center [585, 429] width 53 height 21
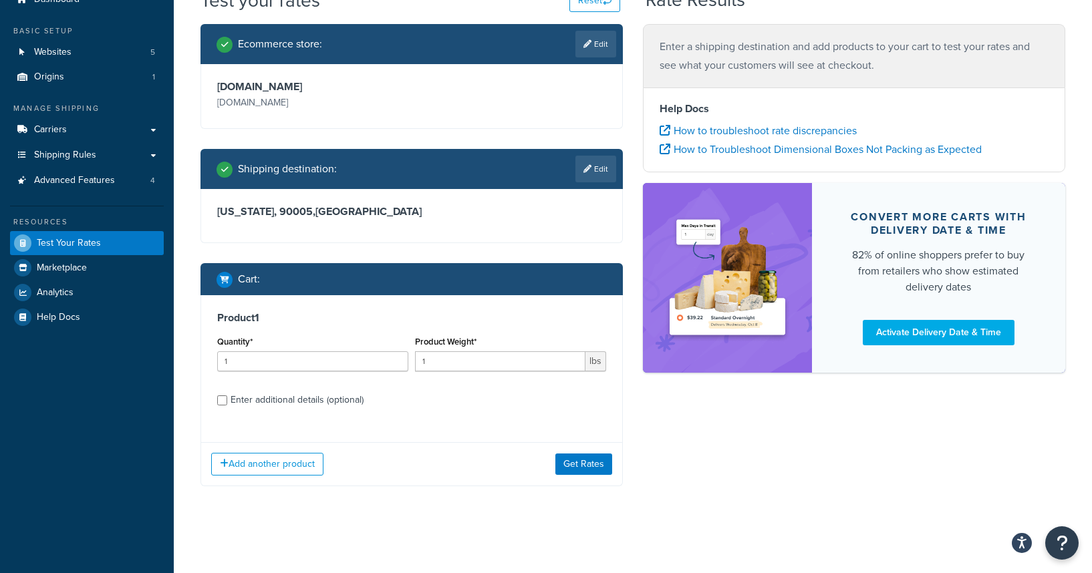
scroll to position [59, 0]
click at [445, 359] on input "1" at bounding box center [500, 361] width 170 height 20
type input "1.3"
drag, startPoint x: 412, startPoint y: 419, endPoint x: 308, endPoint y: 419, distance: 103.6
click at [412, 419] on div "Product 1 Quantity* 1 Product Weight* 1.3 lbs Enter additional details (optiona…" at bounding box center [411, 363] width 421 height 137
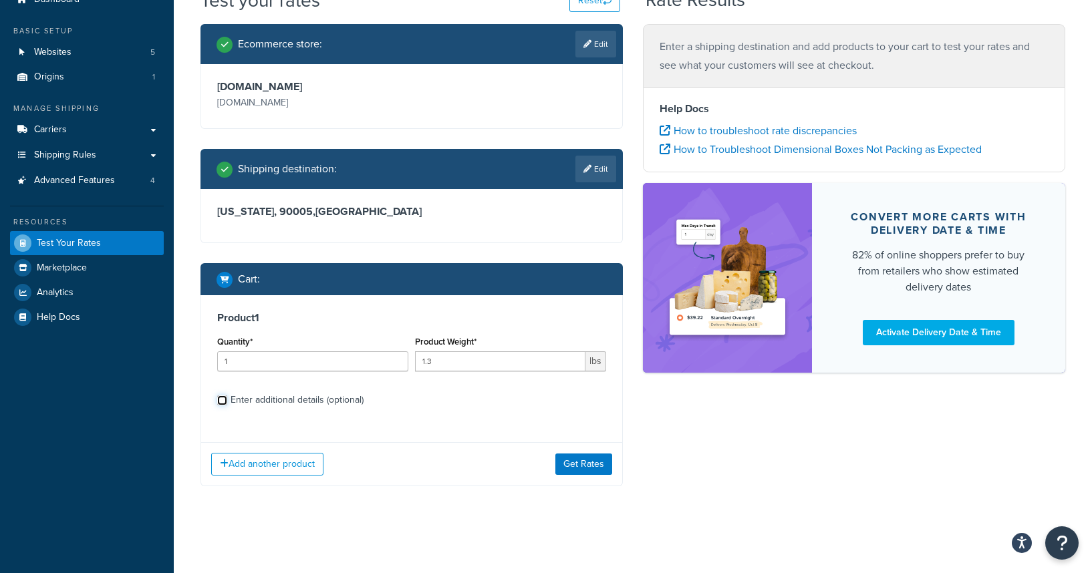
click at [219, 399] on input "Enter additional details (optional)" at bounding box center [222, 401] width 10 height 10
checkbox input "true"
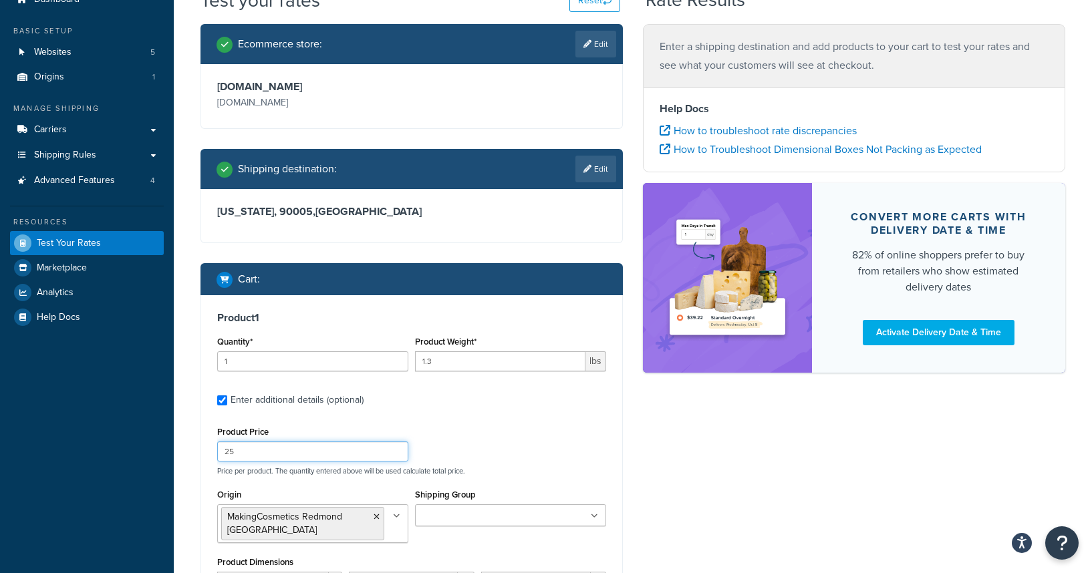
click at [257, 449] on input "25" at bounding box center [312, 452] width 191 height 20
drag, startPoint x: 257, startPoint y: 449, endPoint x: 223, endPoint y: 449, distance: 34.1
click at [223, 449] on input "25" at bounding box center [312, 452] width 191 height 20
click at [484, 442] on div "Product Price 27 Price per product. The quantity entered above will be used cal…" at bounding box center [412, 449] width 396 height 53
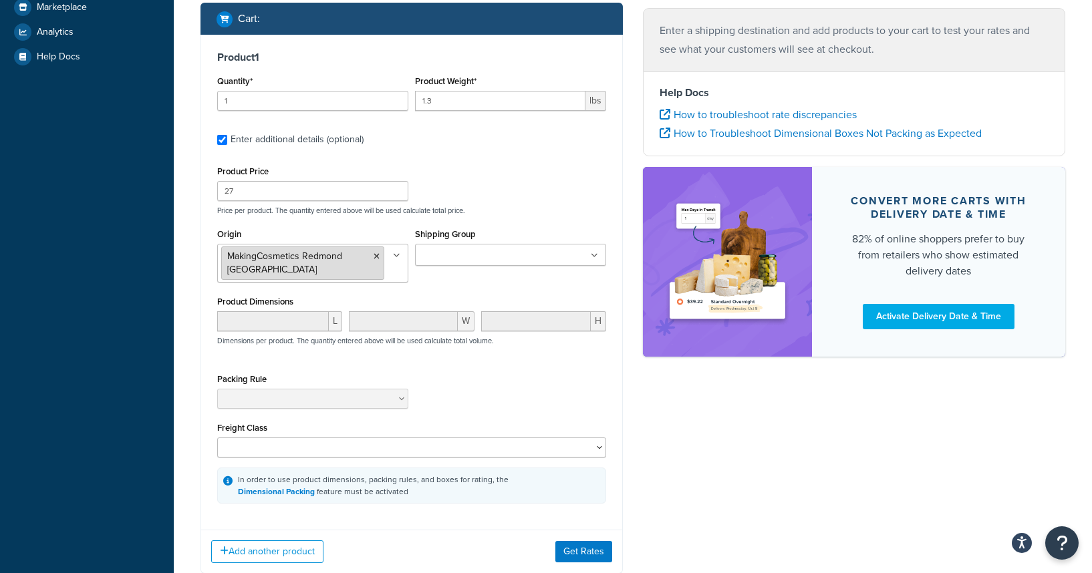
scroll to position [265, 0]
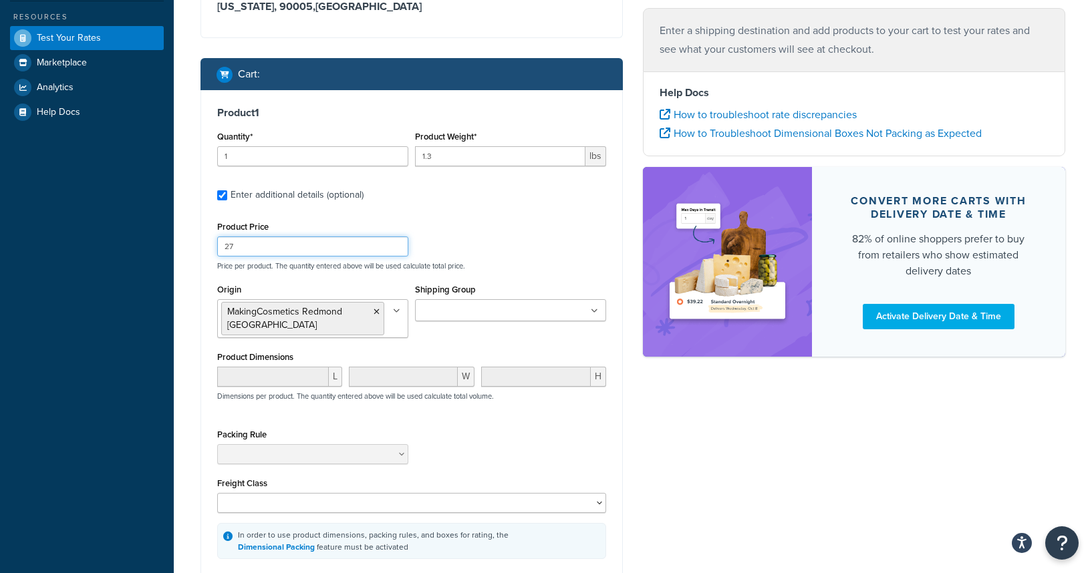
drag, startPoint x: 251, startPoint y: 251, endPoint x: 206, endPoint y: 247, distance: 44.9
click at [206, 247] on div "Product 1 Quantity* 1 Product Weight* 1.3 lbs Enter additional details (optiona…" at bounding box center [411, 332] width 421 height 485
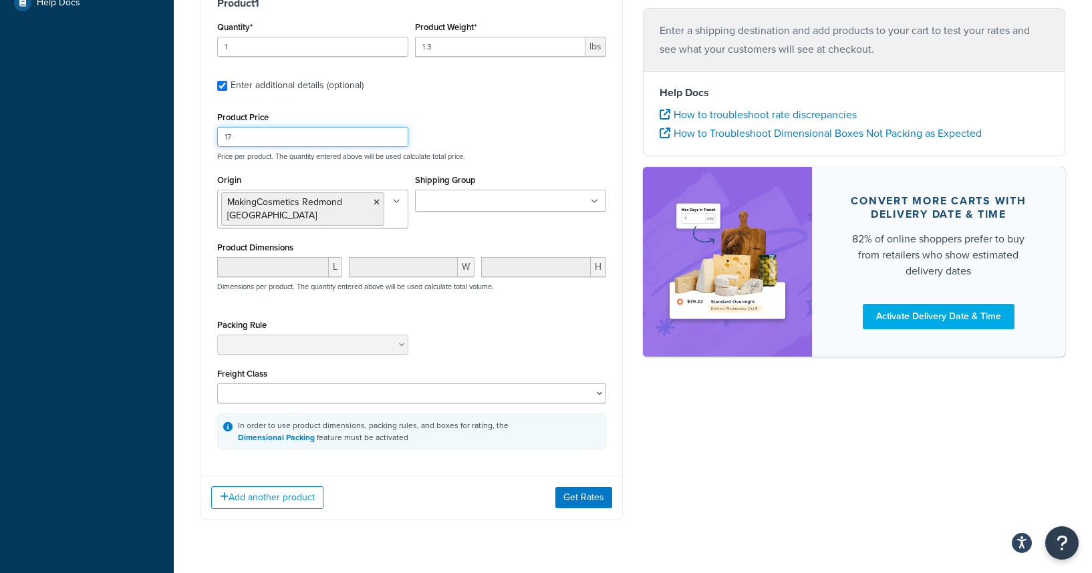
scroll to position [394, 0]
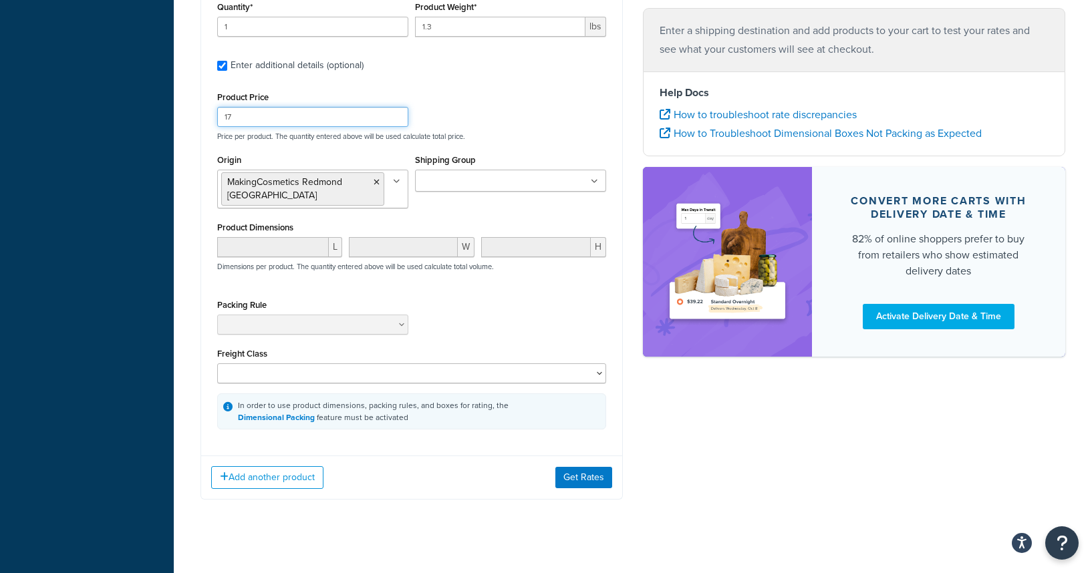
type input "17"
click at [582, 475] on div "Add another product Get Rates" at bounding box center [411, 477] width 421 height 43
click at [581, 468] on button "Get Rates" at bounding box center [583, 477] width 57 height 21
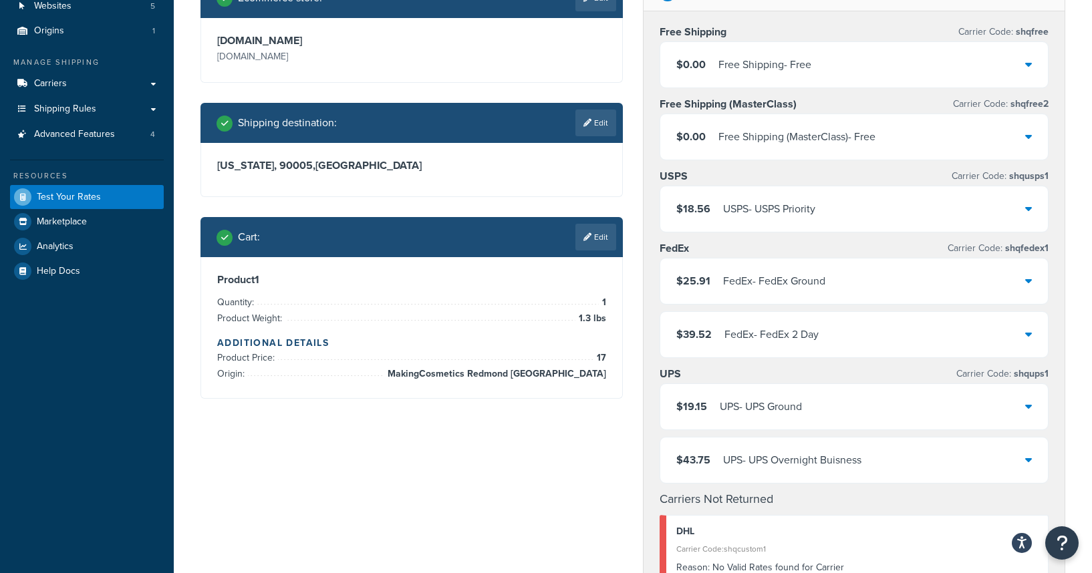
scroll to position [106, 0]
